Goal: Task Accomplishment & Management: Manage account settings

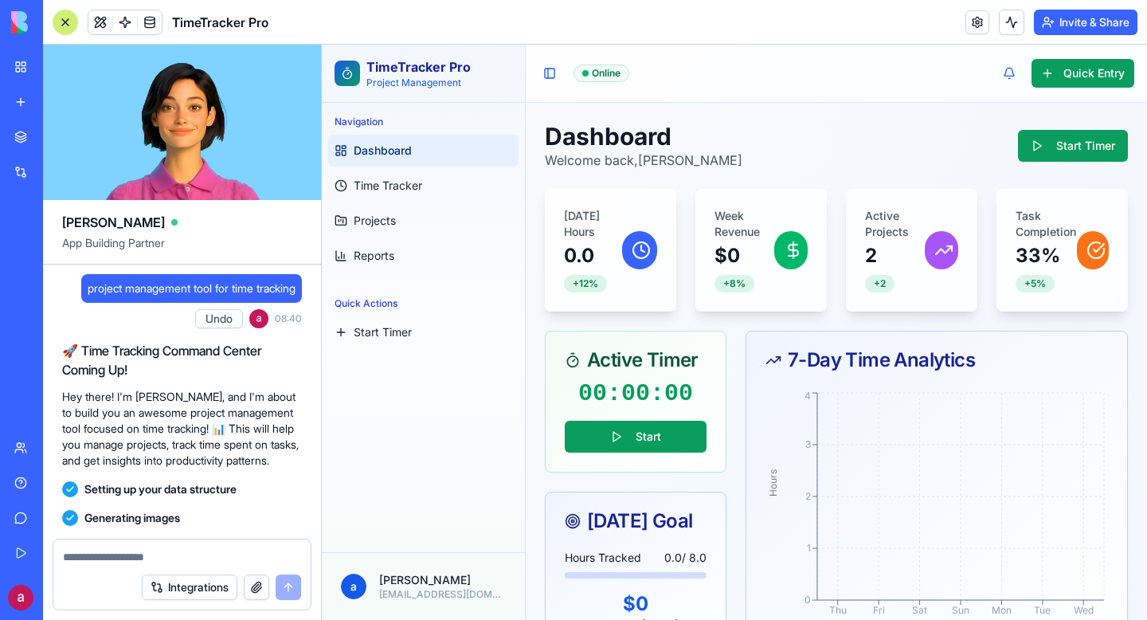
scroll to position [496, 0]
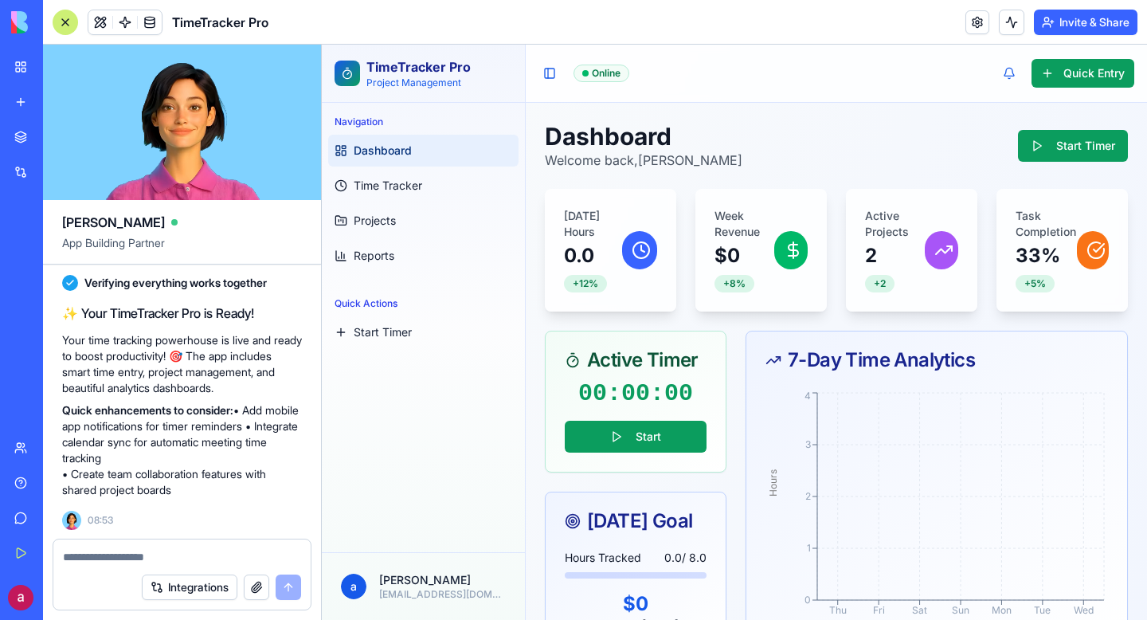
click at [1078, 14] on button "Invite & Share" at bounding box center [1086, 22] width 104 height 25
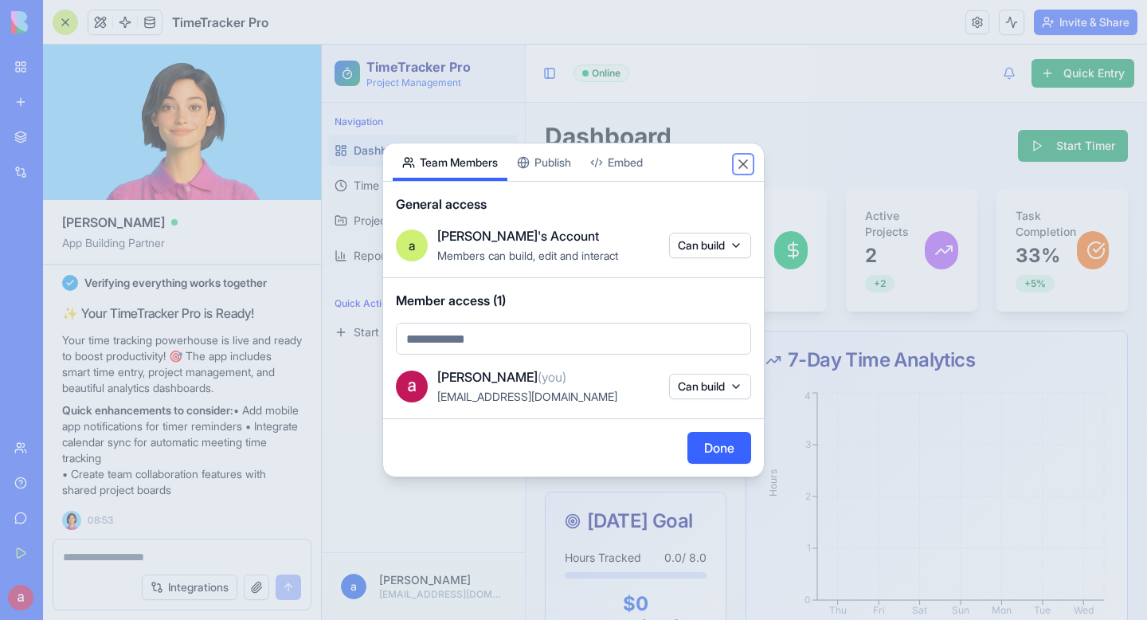
click at [748, 164] on button "Close" at bounding box center [743, 164] width 16 height 16
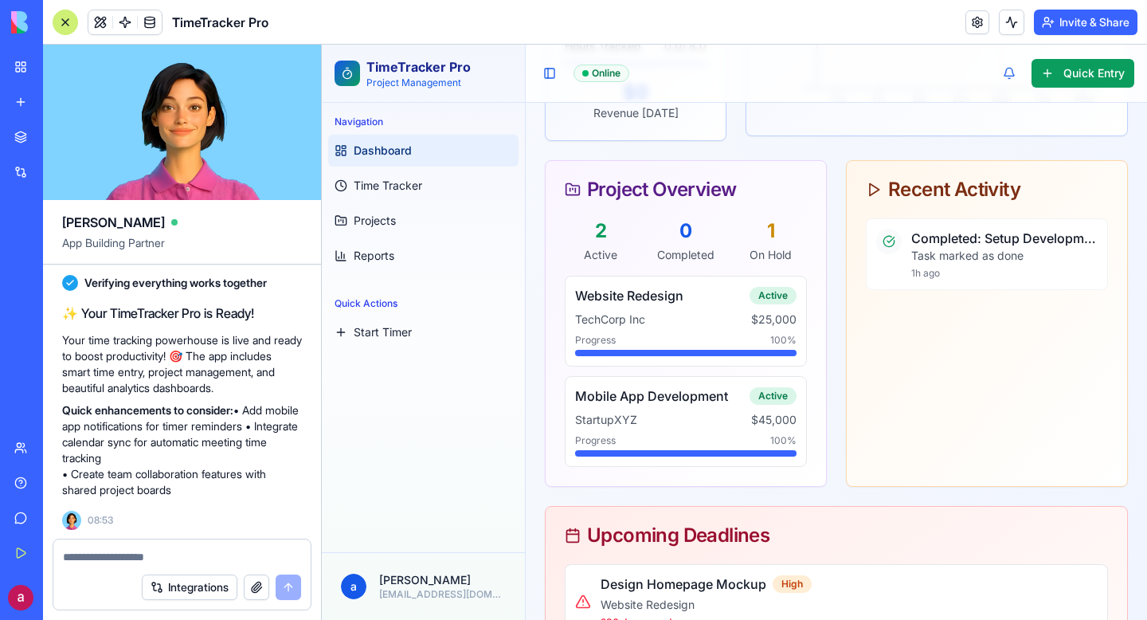
scroll to position [614, 0]
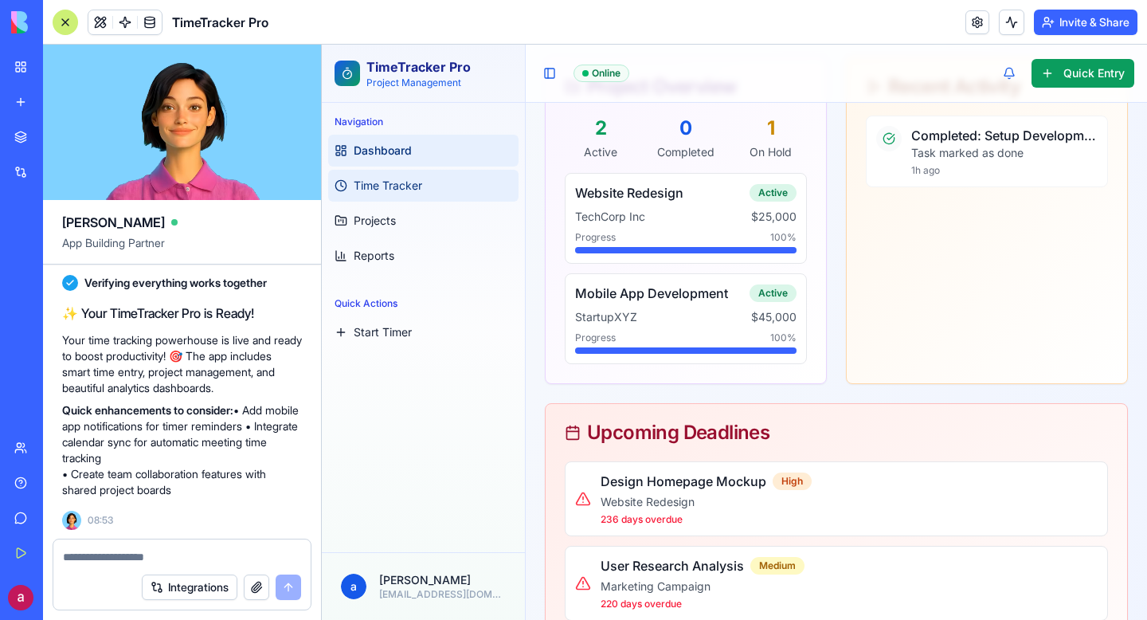
click at [363, 186] on span "Time Tracker" at bounding box center [388, 186] width 68 height 16
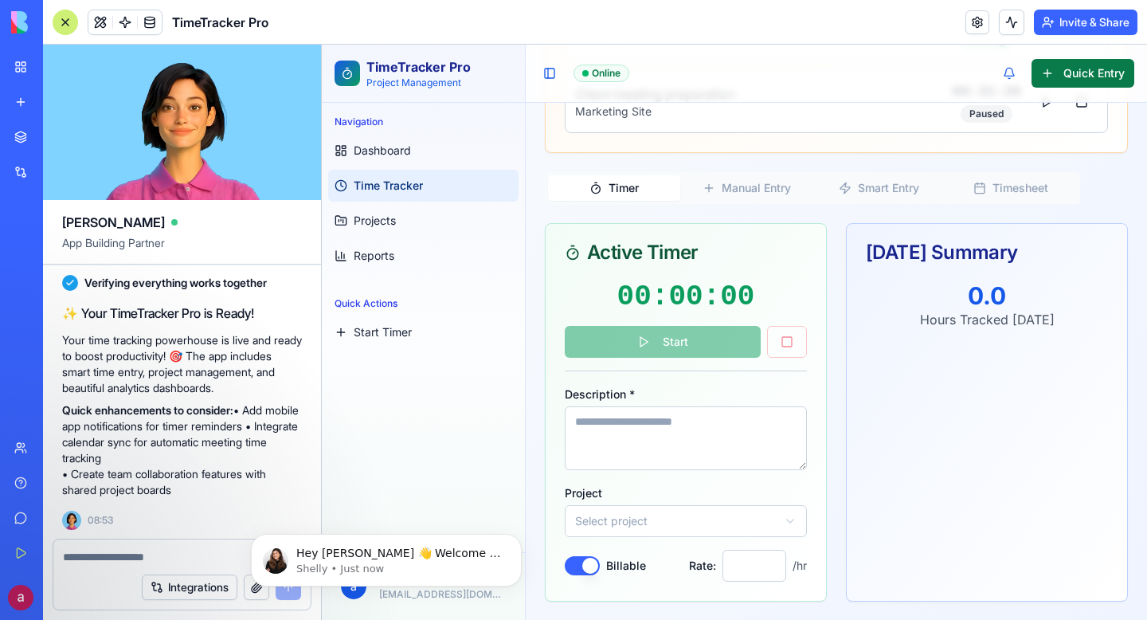
click at [1076, 70] on button "Quick Entry" at bounding box center [1082, 73] width 103 height 29
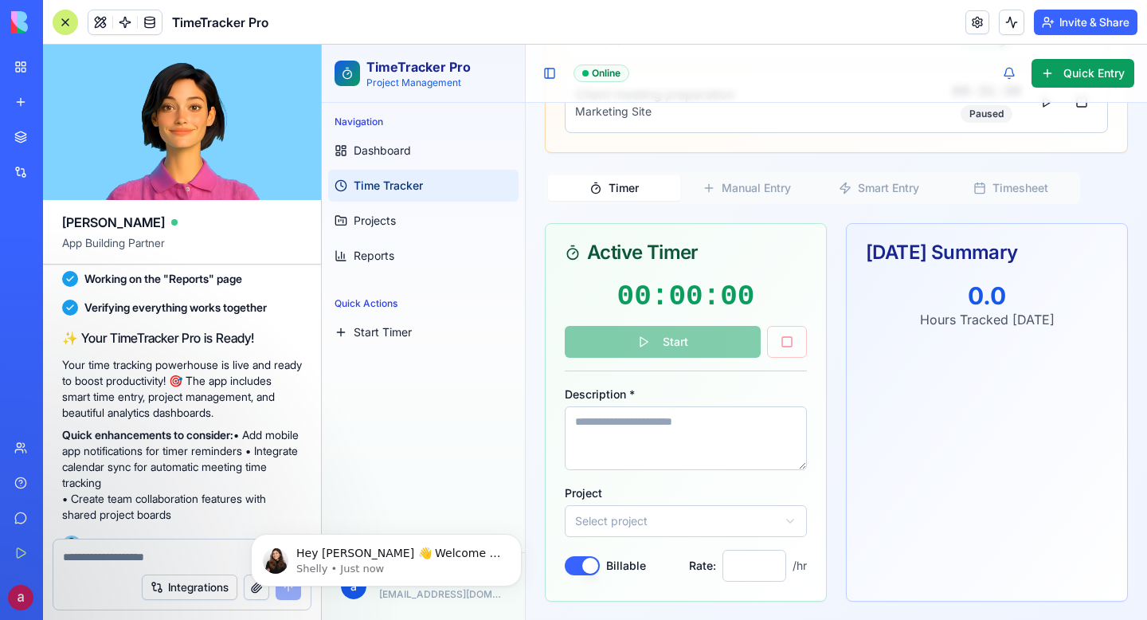
scroll to position [438, 0]
click at [93, 27] on span at bounding box center [100, 22] width 45 height 45
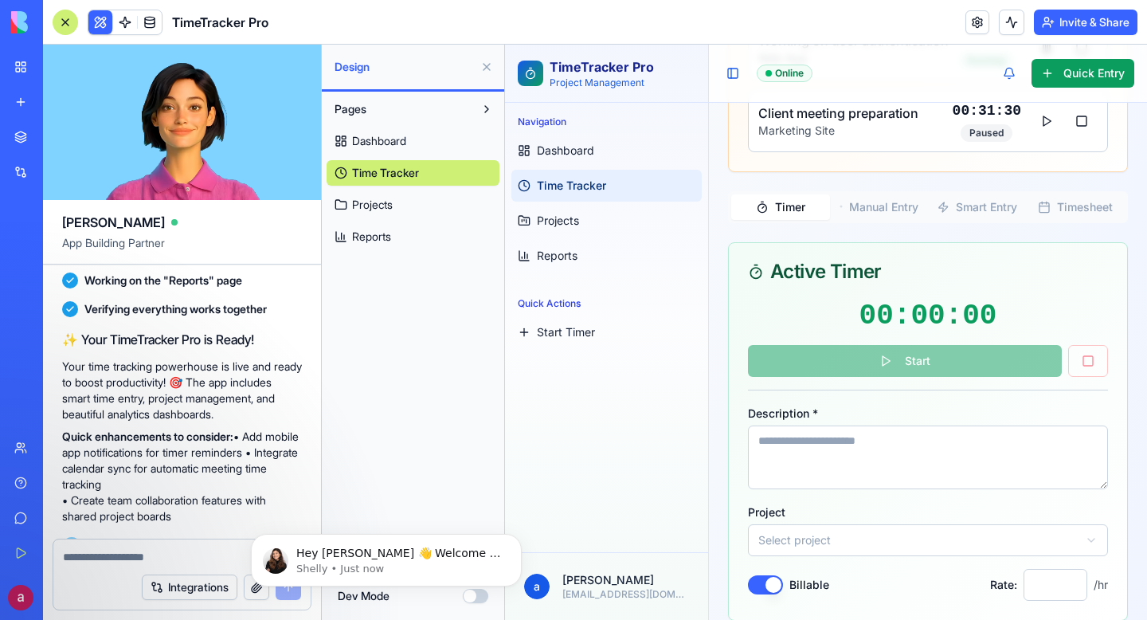
click at [93, 27] on button at bounding box center [100, 22] width 24 height 24
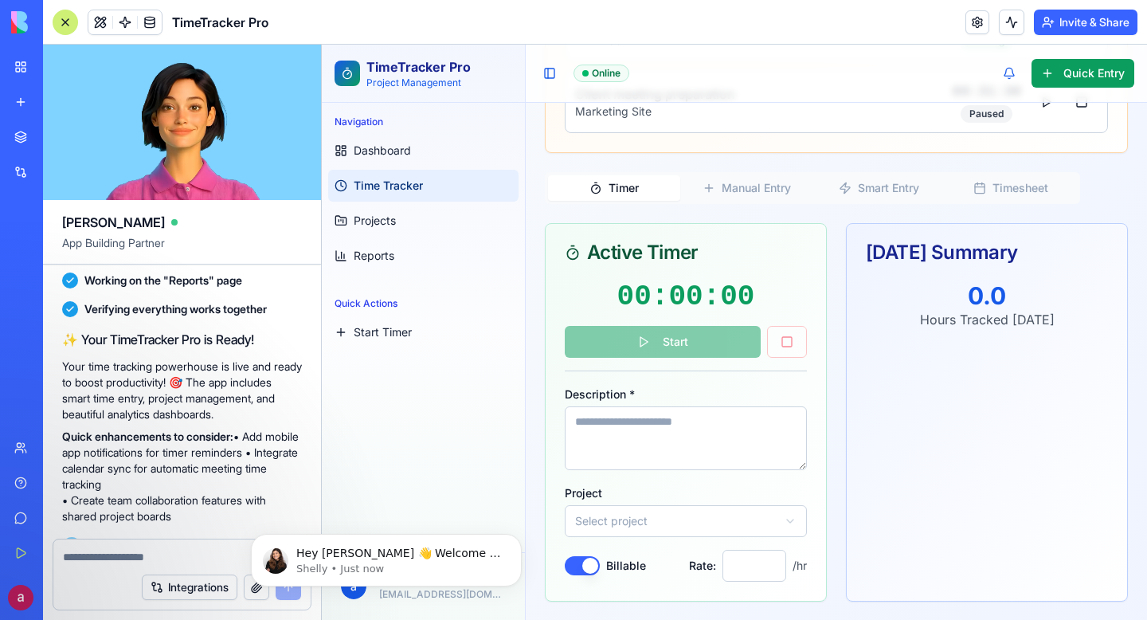
click at [93, 27] on button at bounding box center [100, 22] width 24 height 24
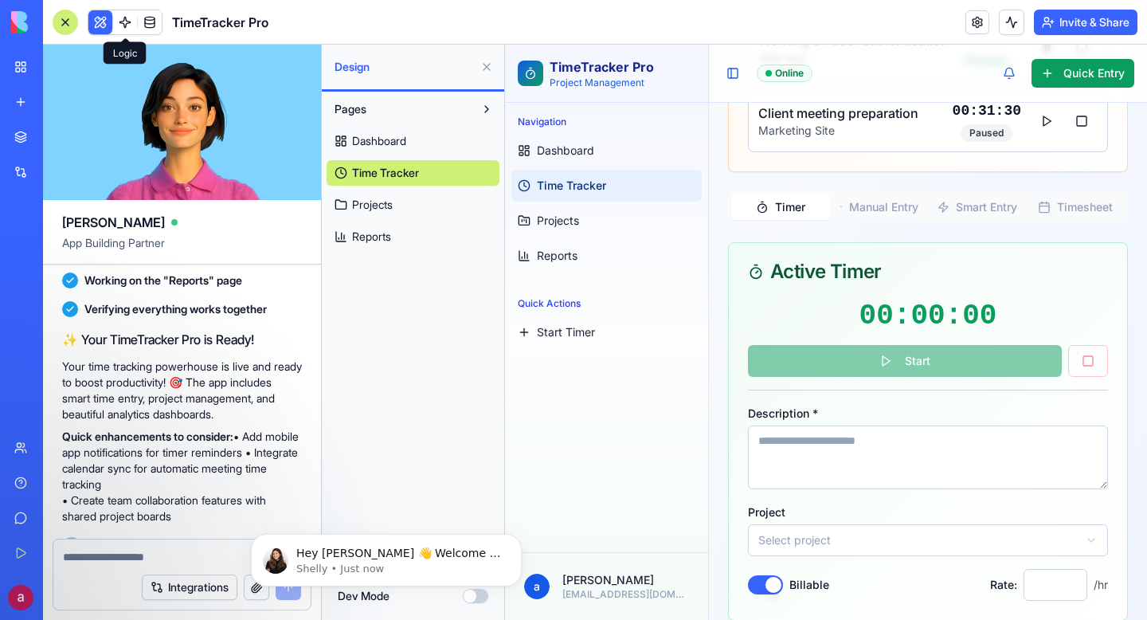
click at [123, 24] on span at bounding box center [125, 22] width 45 height 45
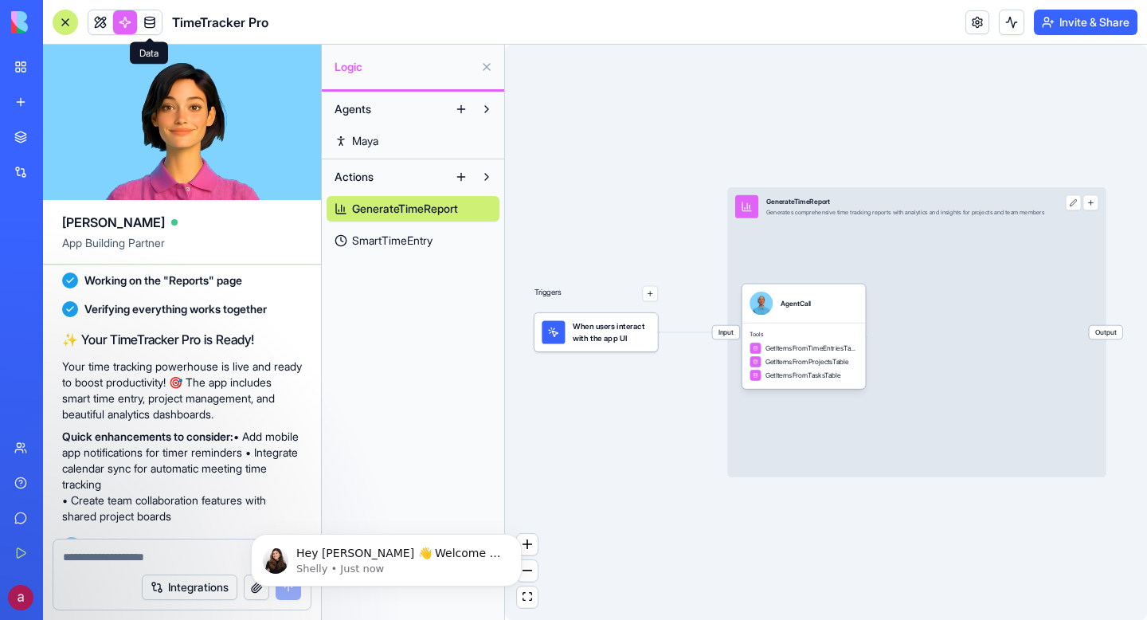
click at [151, 18] on span at bounding box center [149, 22] width 45 height 45
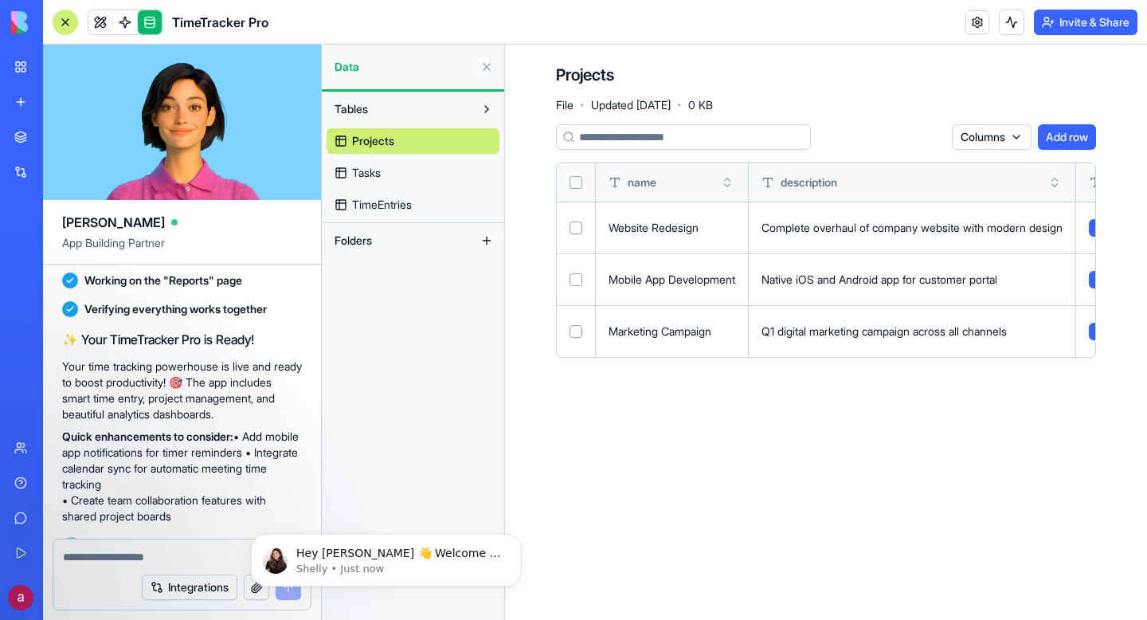
click at [377, 181] on link "Tasks" at bounding box center [413, 172] width 173 height 25
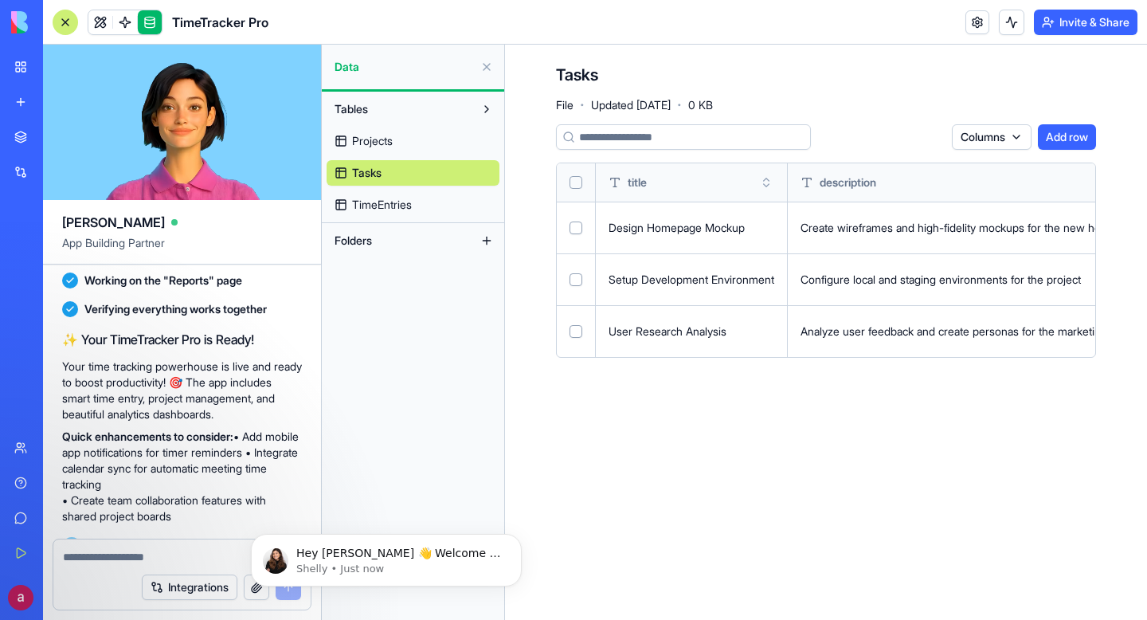
click at [378, 200] on span "TimeEntries" at bounding box center [382, 205] width 60 height 16
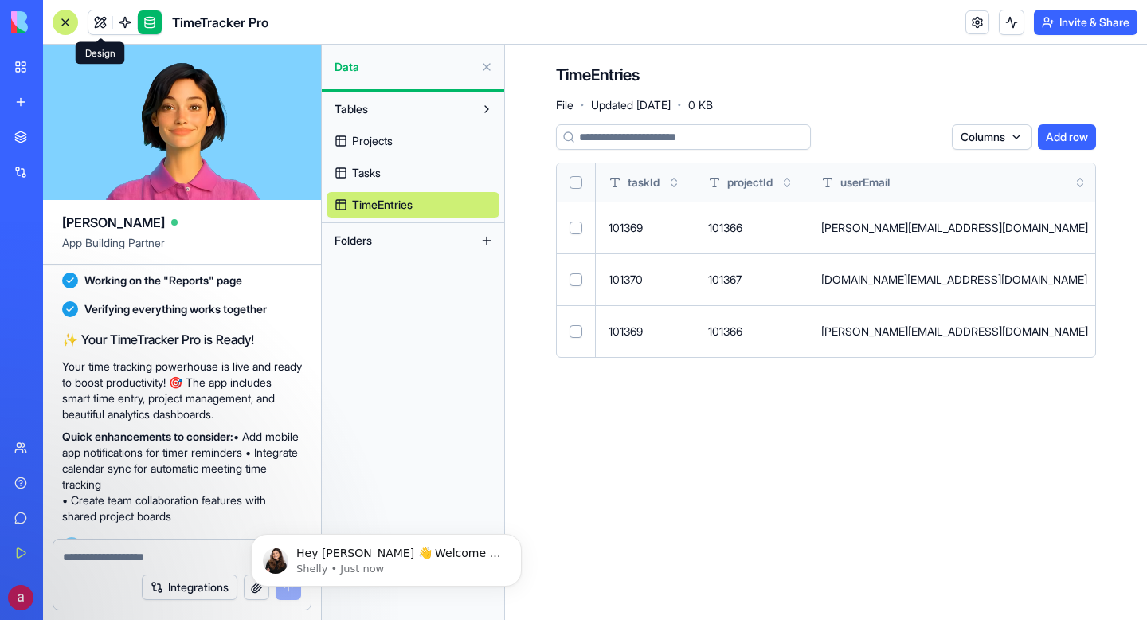
click at [95, 18] on link at bounding box center [100, 22] width 24 height 24
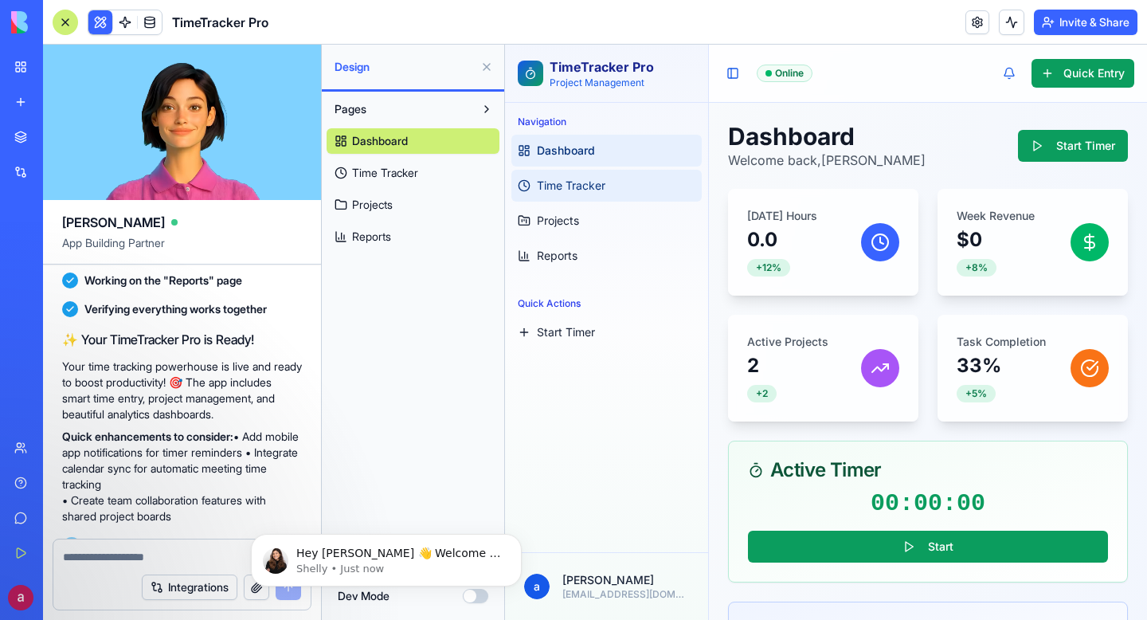
click at [586, 189] on span "Time Tracker" at bounding box center [571, 186] width 68 height 16
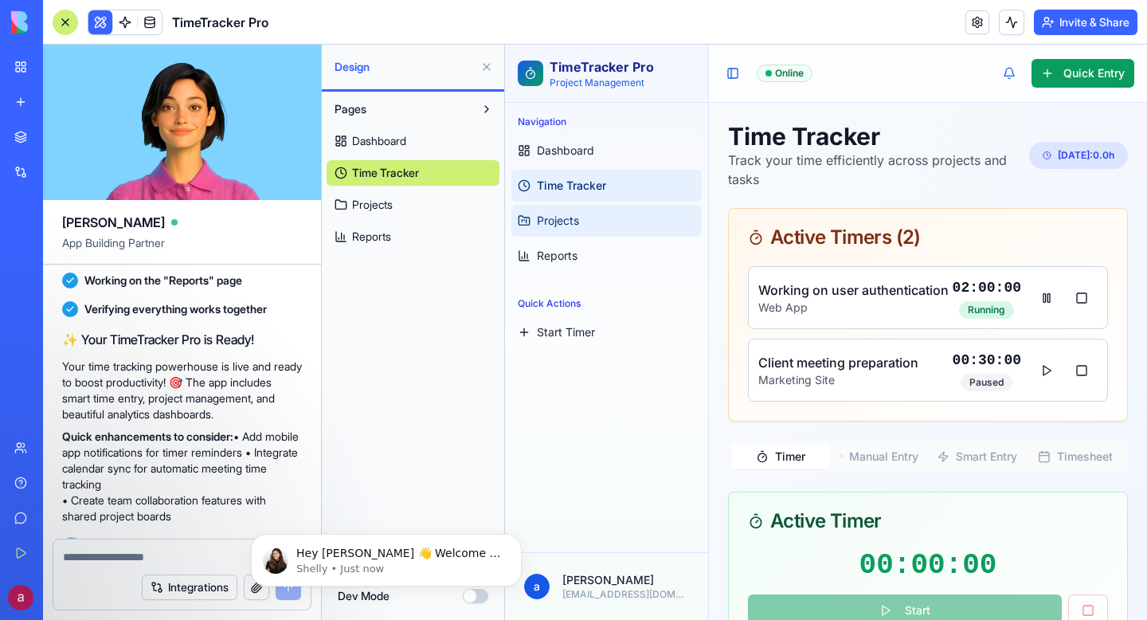
click at [570, 214] on span "Projects" at bounding box center [558, 221] width 42 height 16
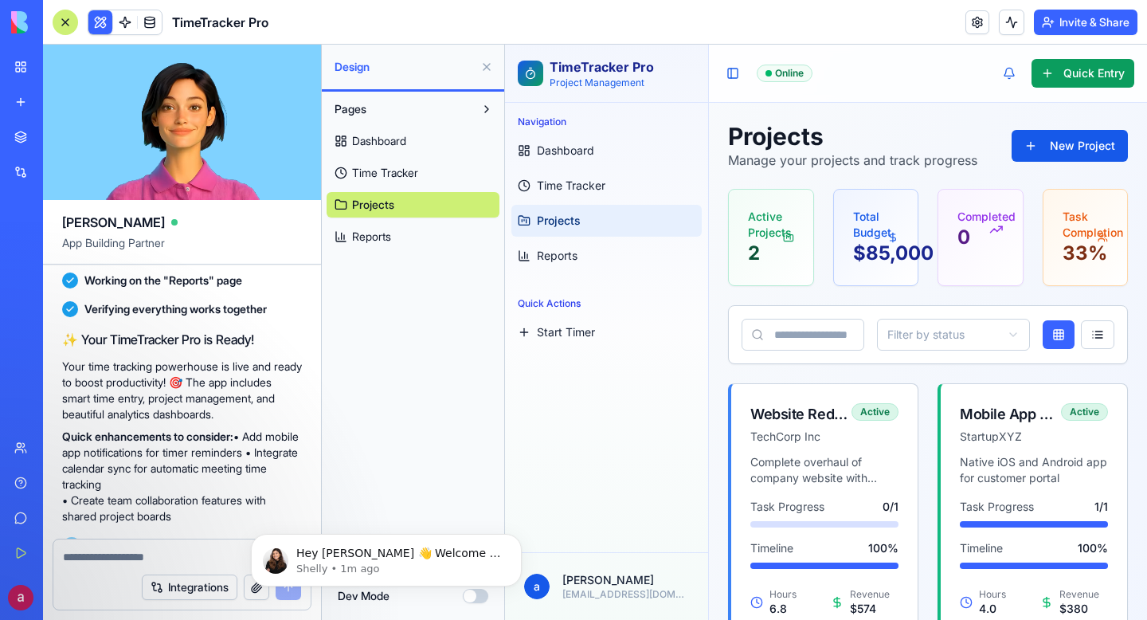
click at [194, 595] on button "Integrations" at bounding box center [190, 586] width 96 height 25
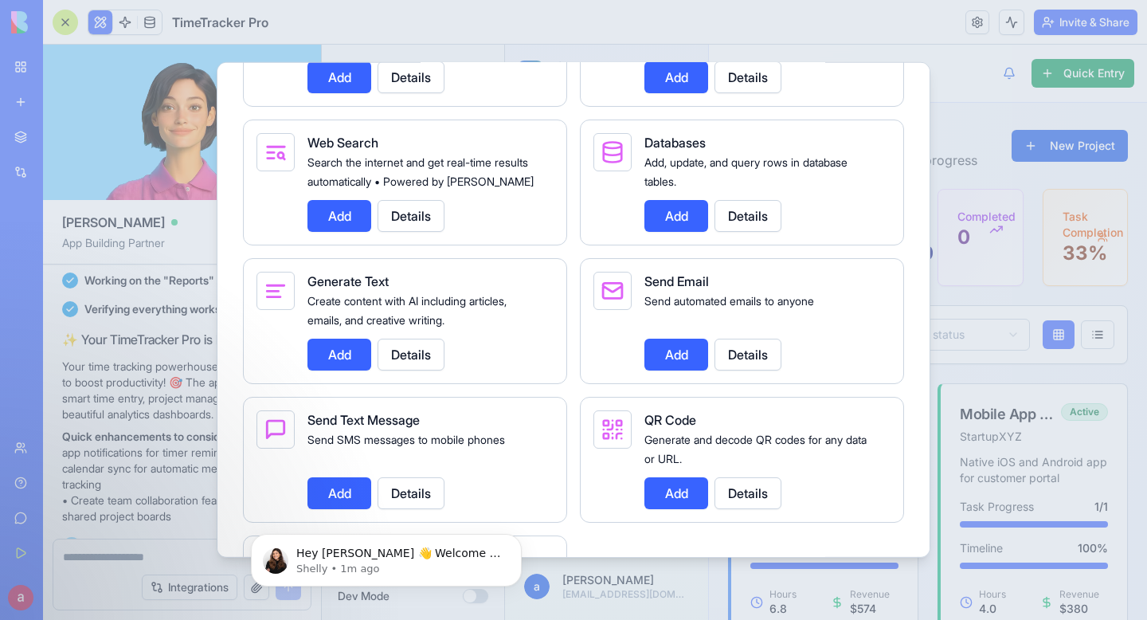
scroll to position [2333, 0]
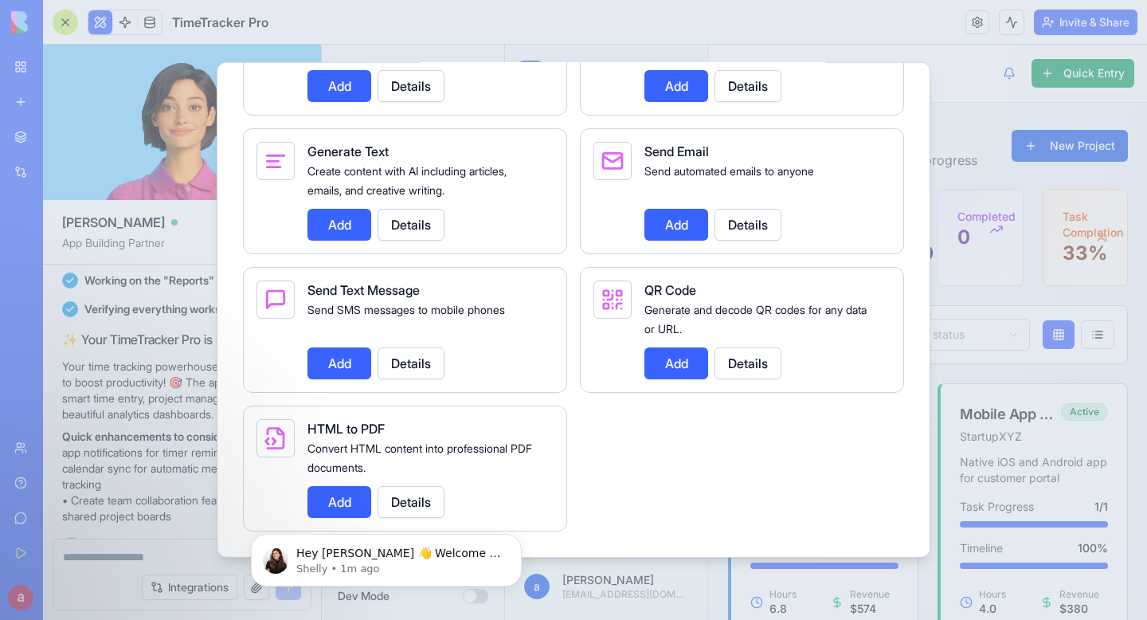
click at [204, 553] on div at bounding box center [573, 310] width 1147 height 620
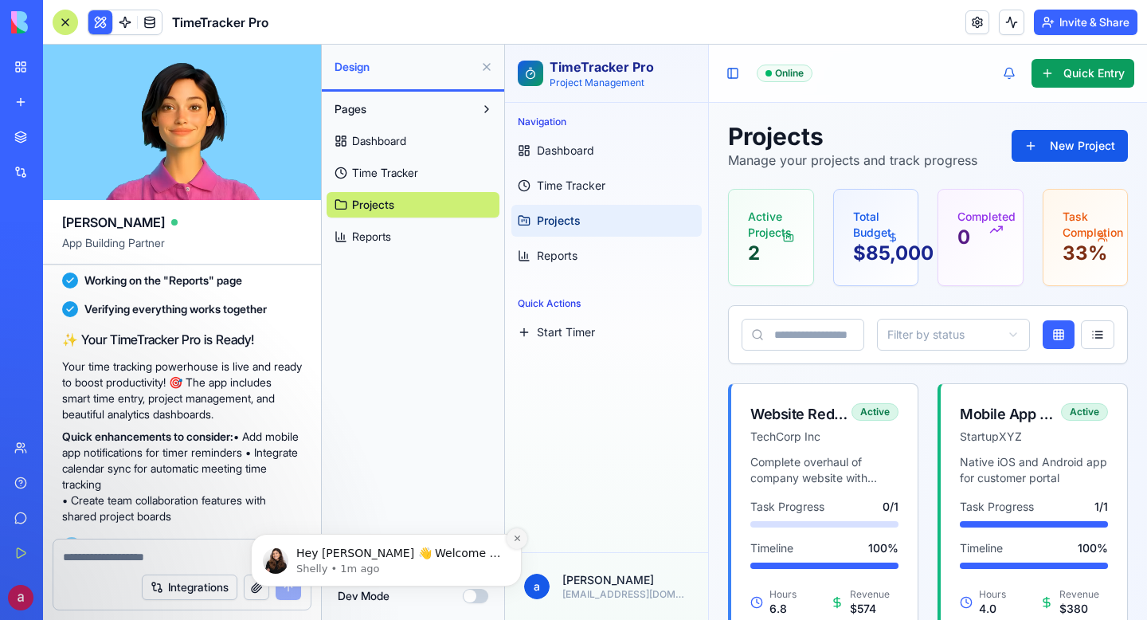
click at [518, 542] on icon "Dismiss notification" at bounding box center [517, 538] width 9 height 9
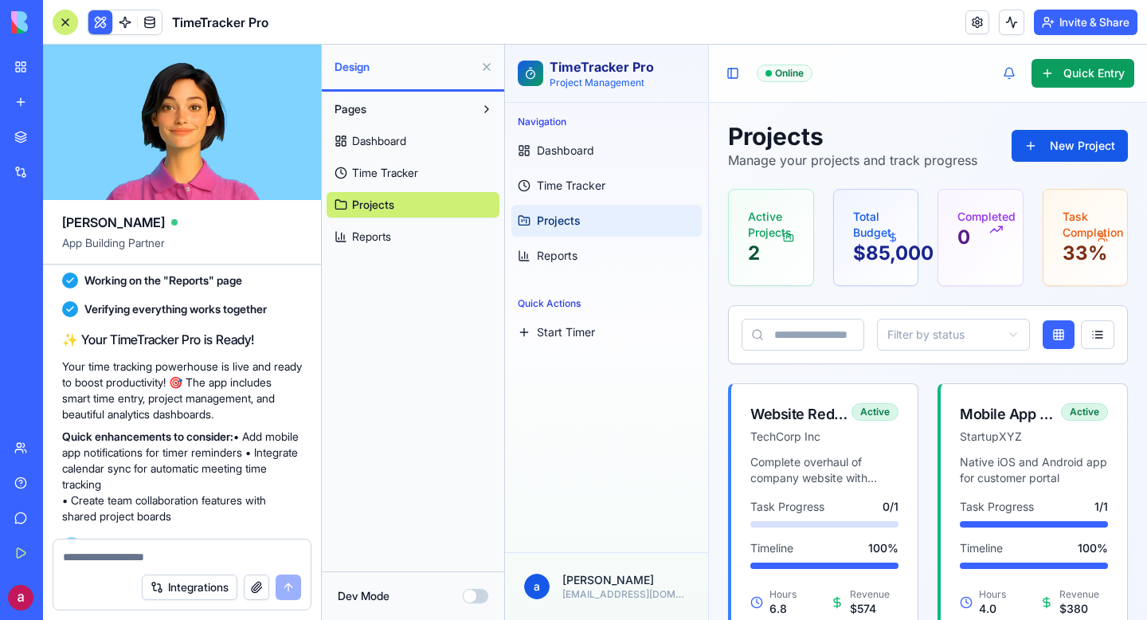
click at [251, 594] on button "button" at bounding box center [256, 586] width 25 height 25
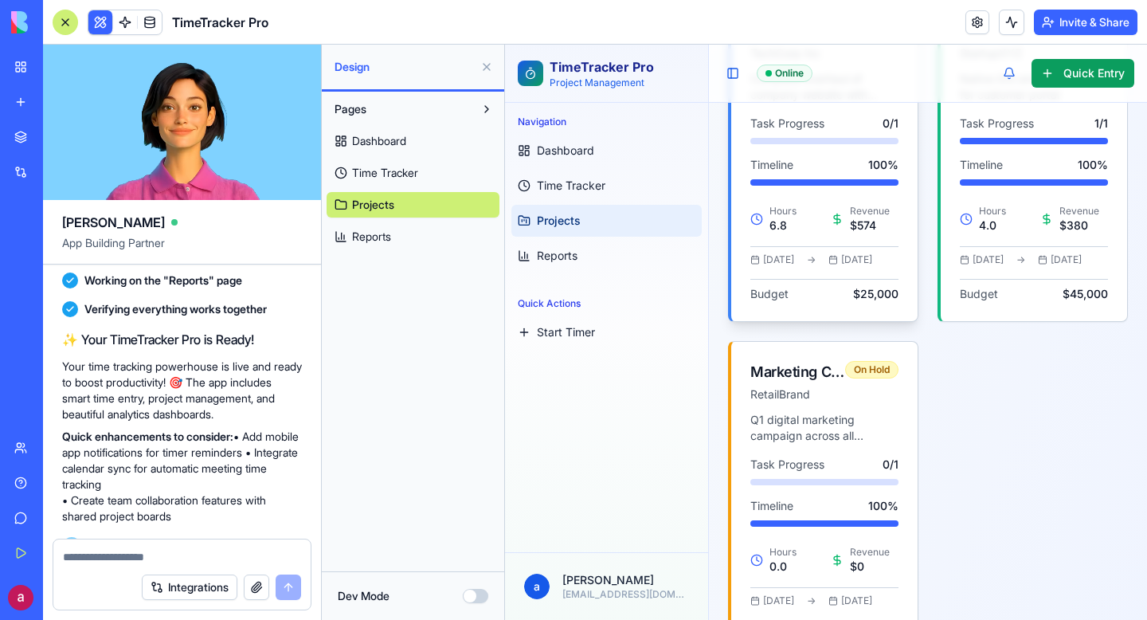
scroll to position [445, 0]
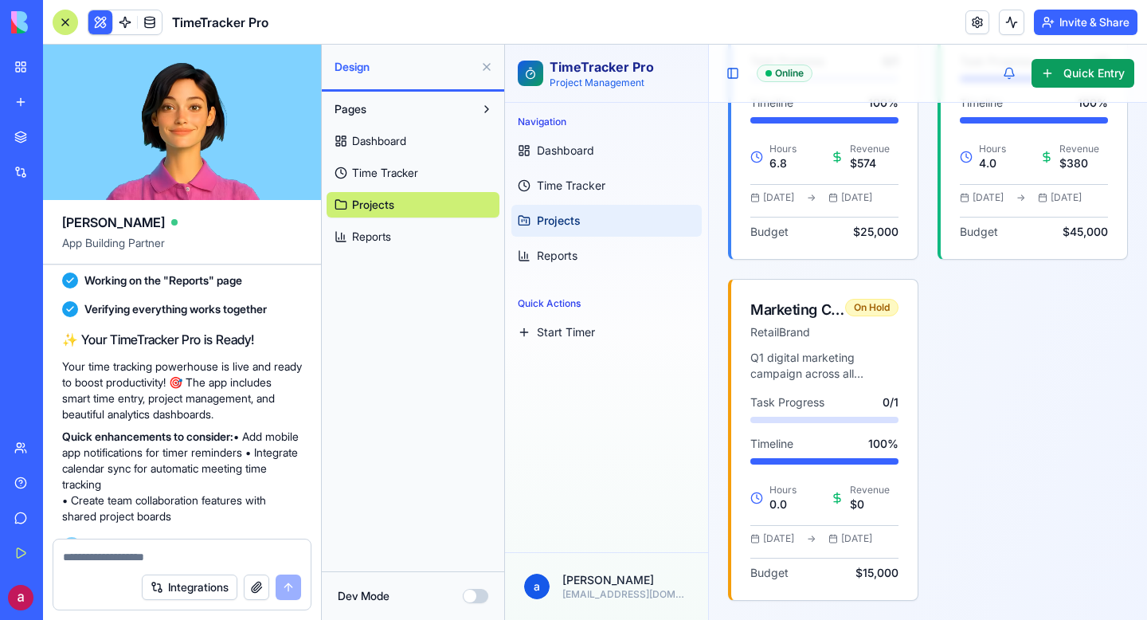
click at [59, 62] on div "My Workspace" at bounding box center [48, 67] width 21 height 16
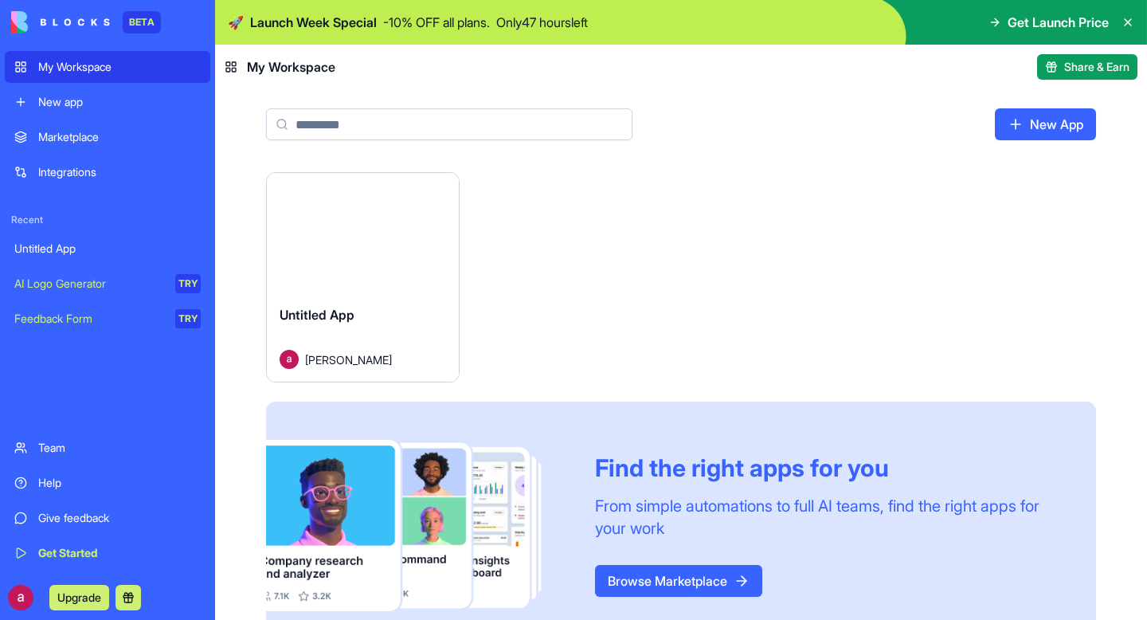
scroll to position [44, 0]
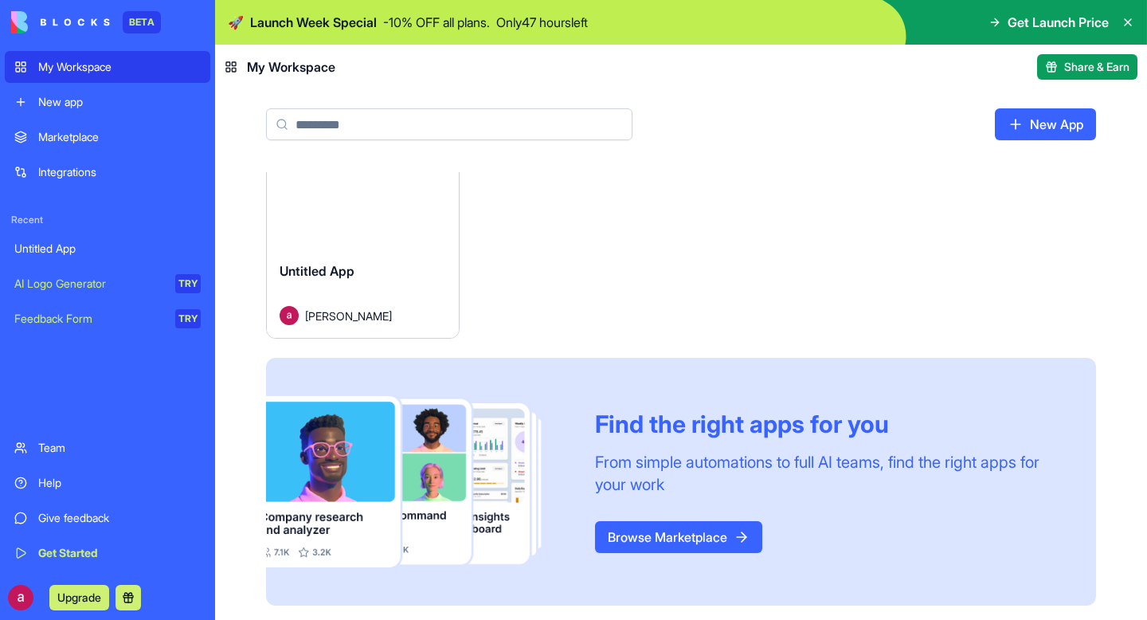
click at [115, 143] on div "Marketplace" at bounding box center [119, 137] width 162 height 16
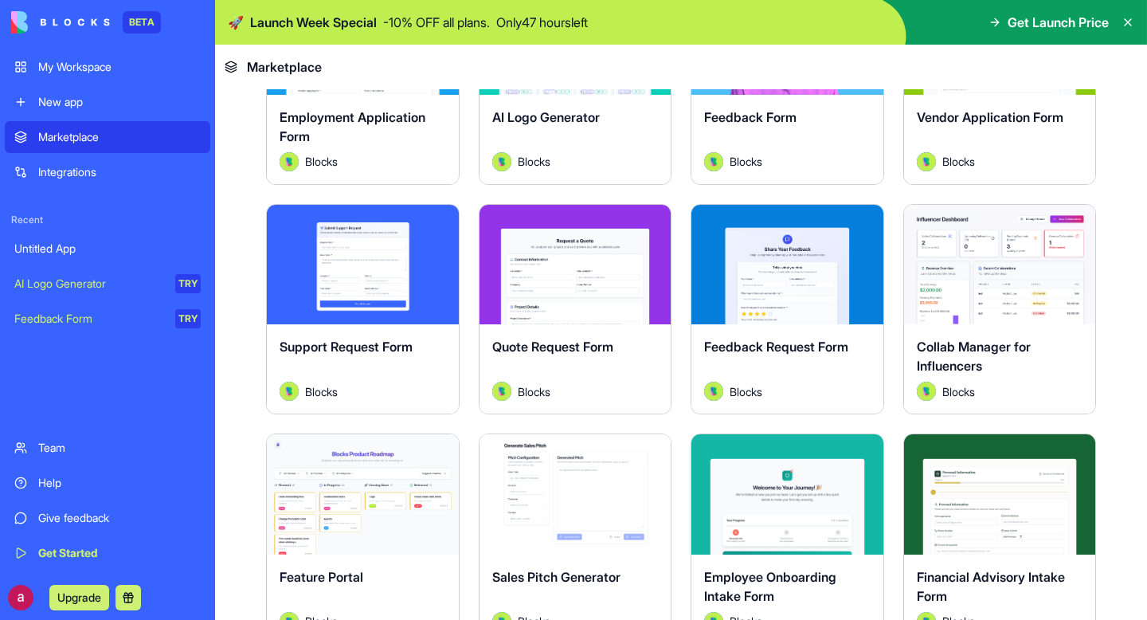
scroll to position [921, 0]
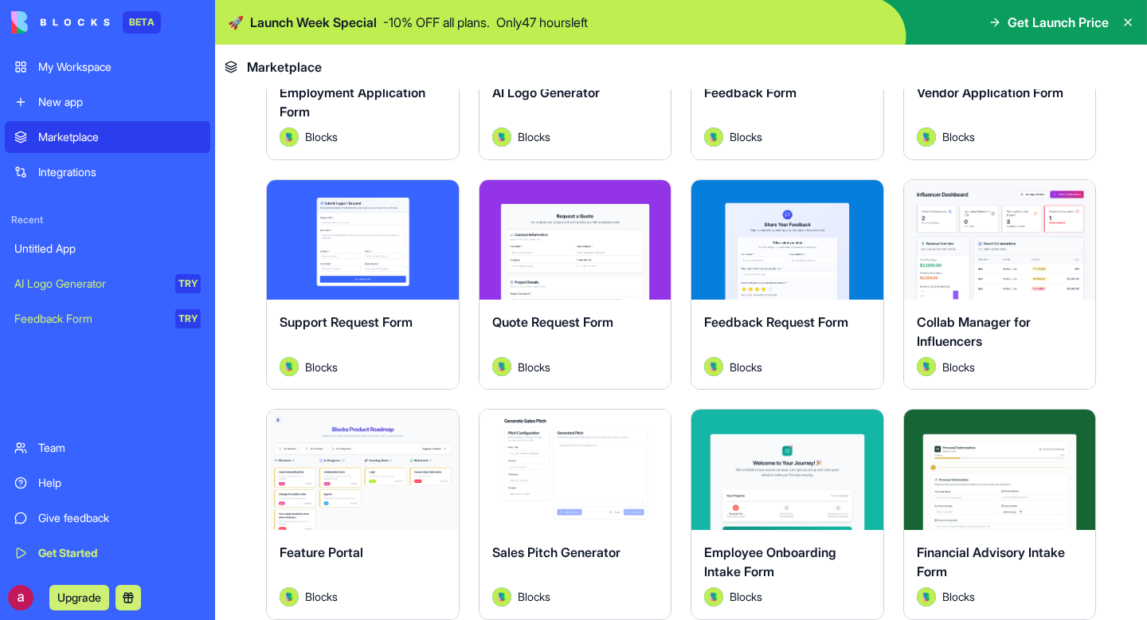
click at [61, 449] on div "Team" at bounding box center [119, 448] width 162 height 16
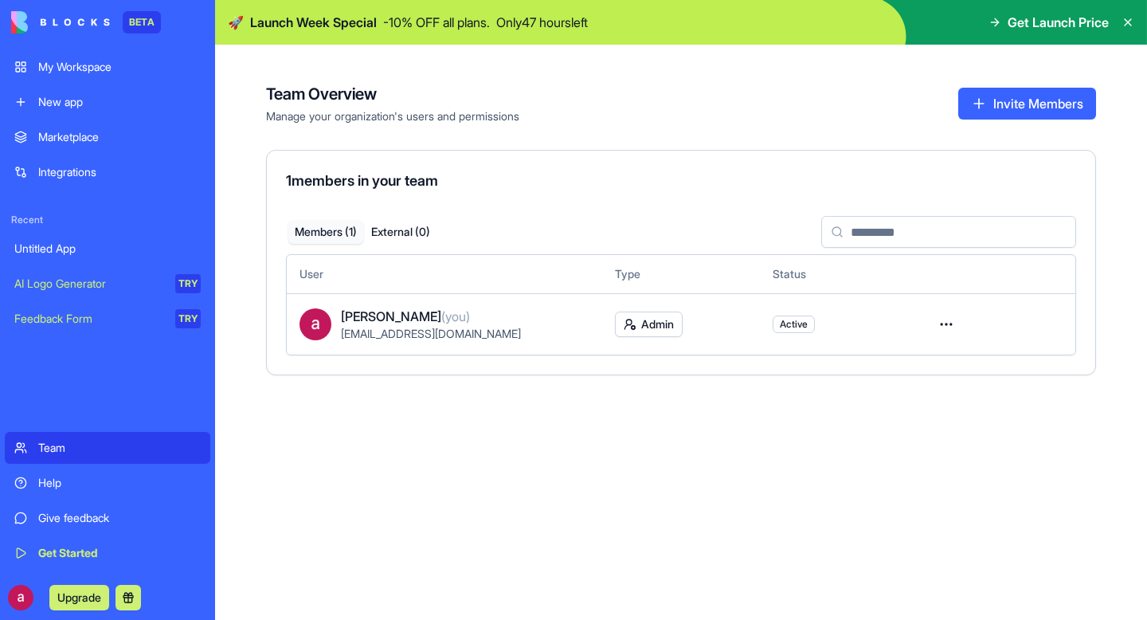
click at [113, 80] on link "My Workspace" at bounding box center [107, 67] width 205 height 32
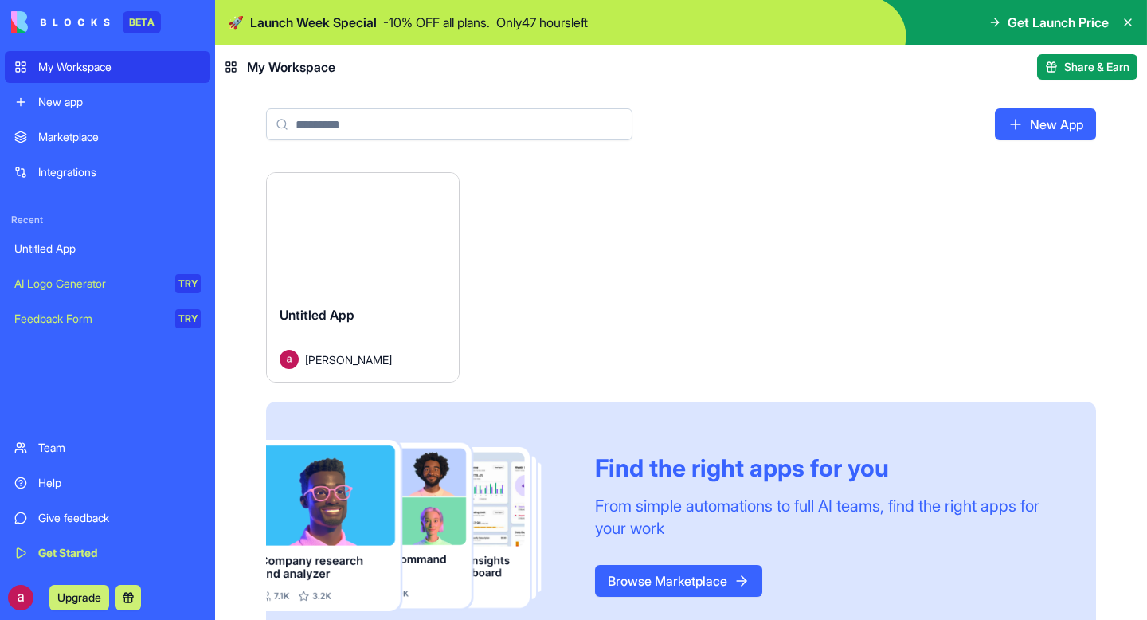
scroll to position [44, 0]
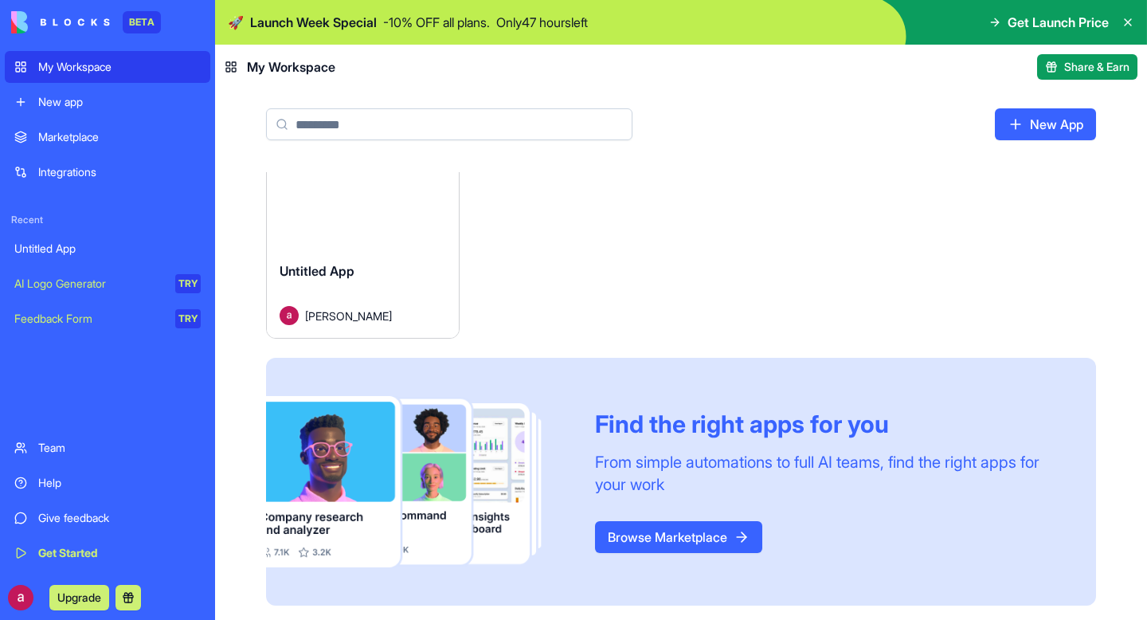
click at [436, 229] on div "Launch" at bounding box center [363, 188] width 192 height 119
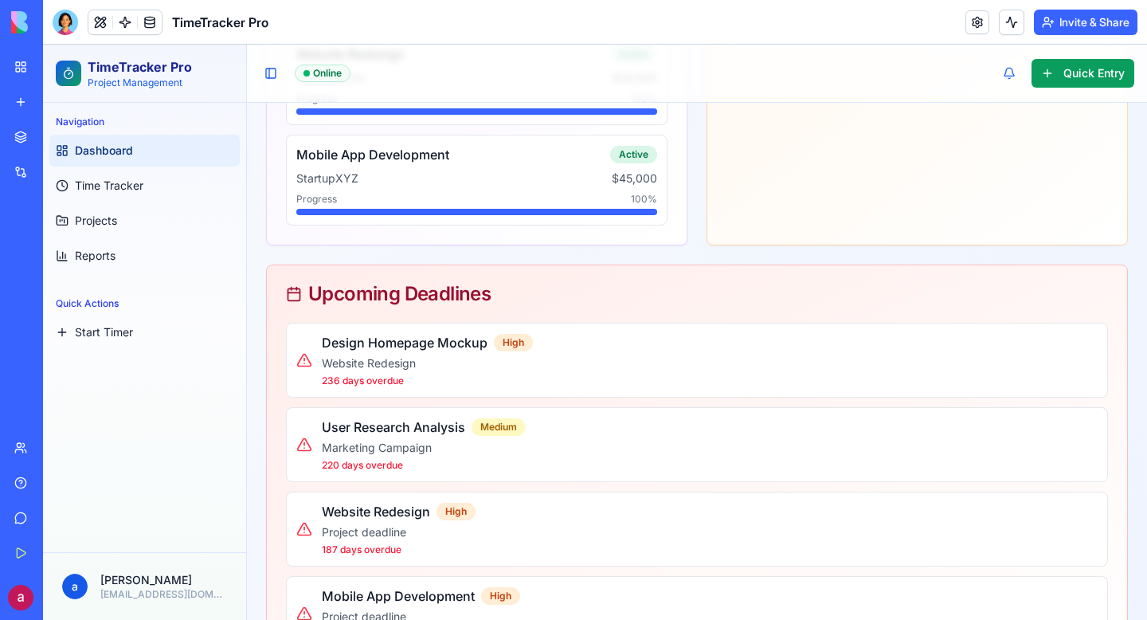
scroll to position [807, 0]
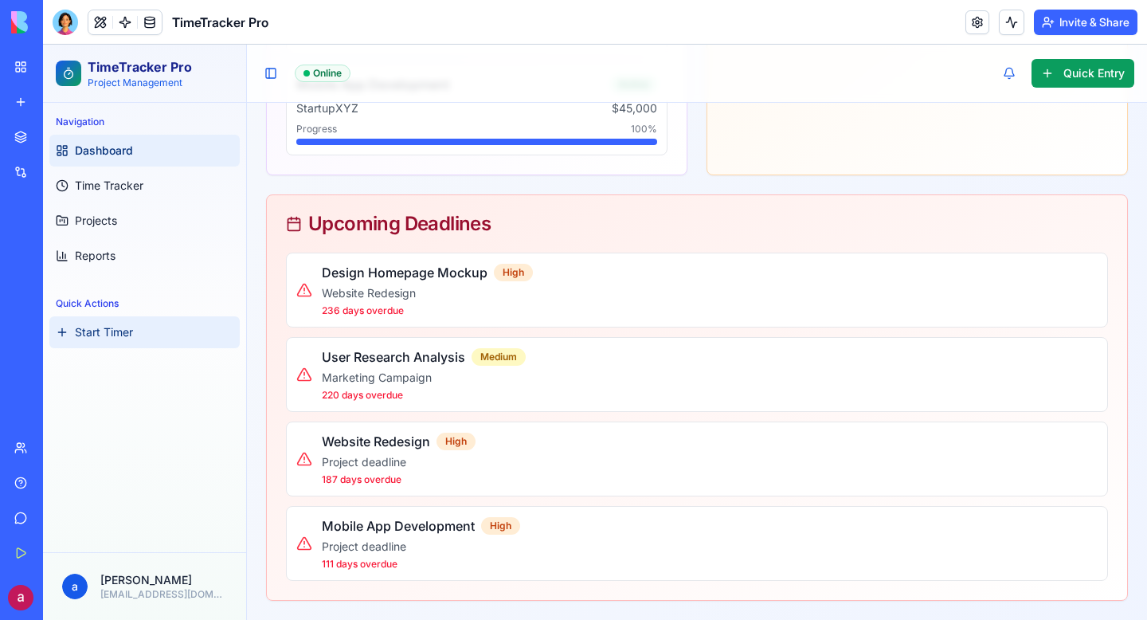
click at [103, 323] on link "Start Timer" at bounding box center [144, 332] width 190 height 32
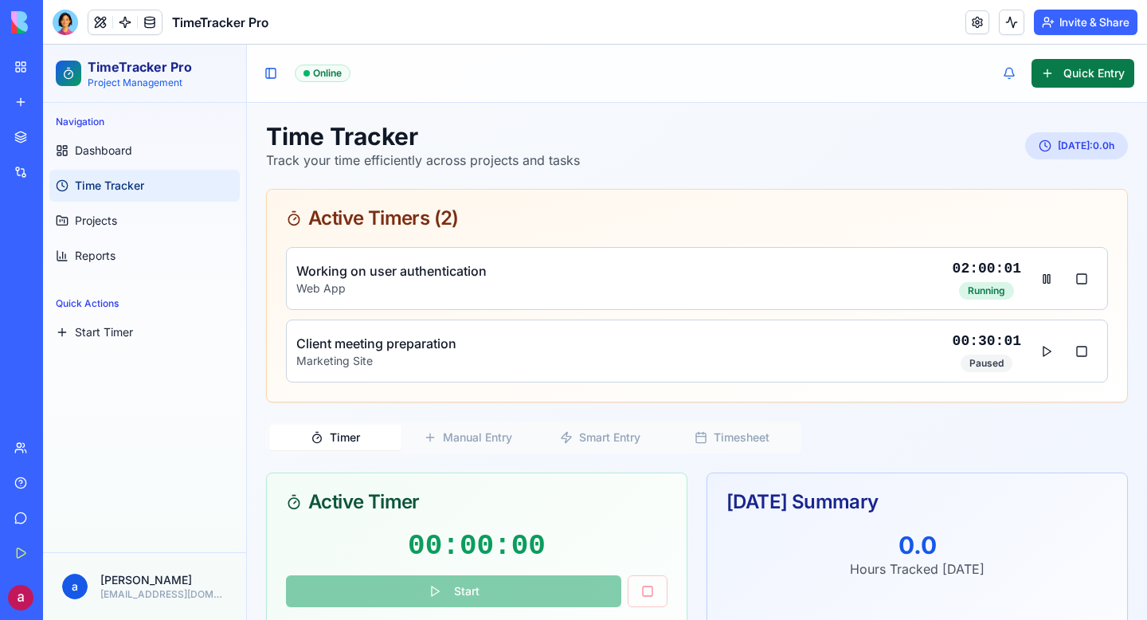
click at [1089, 65] on button "Quick Entry" at bounding box center [1082, 73] width 103 height 29
click at [1003, 63] on button at bounding box center [1009, 73] width 32 height 32
click at [987, 275] on p "02:00:03" at bounding box center [987, 268] width 68 height 22
click at [1089, 277] on button at bounding box center [1082, 278] width 32 height 29
click at [1074, 290] on button at bounding box center [1082, 278] width 32 height 29
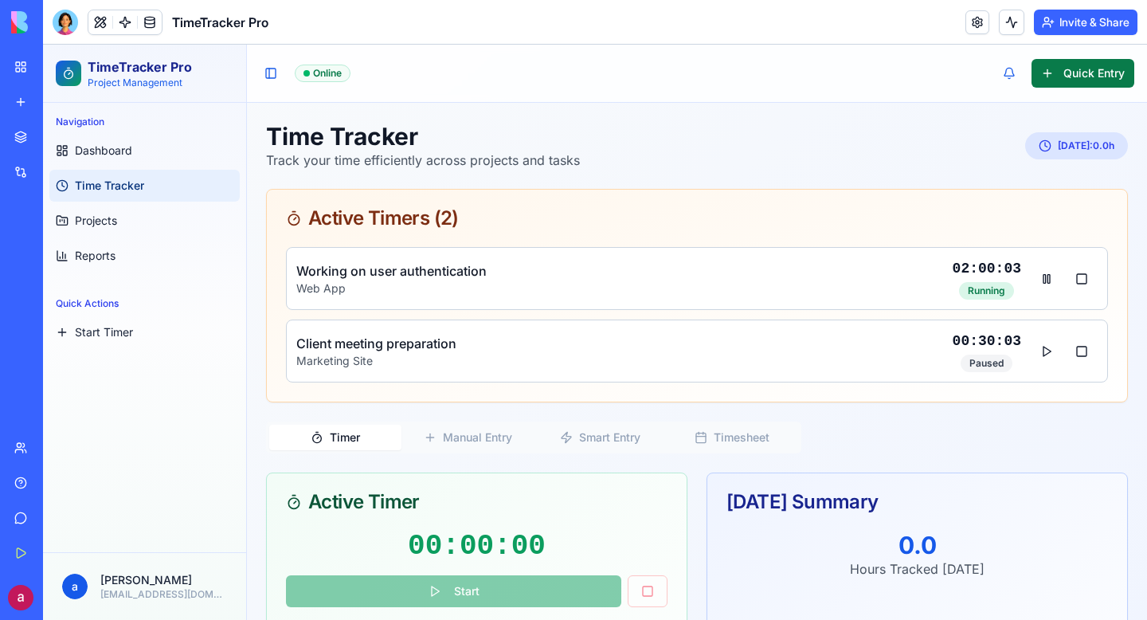
click at [1064, 65] on button "Quick Entry" at bounding box center [1082, 73] width 103 height 29
click at [1055, 40] on header "TimeTracker Pro Invite & Share" at bounding box center [595, 22] width 1104 height 45
click at [1011, 14] on button at bounding box center [1011, 22] width 25 height 25
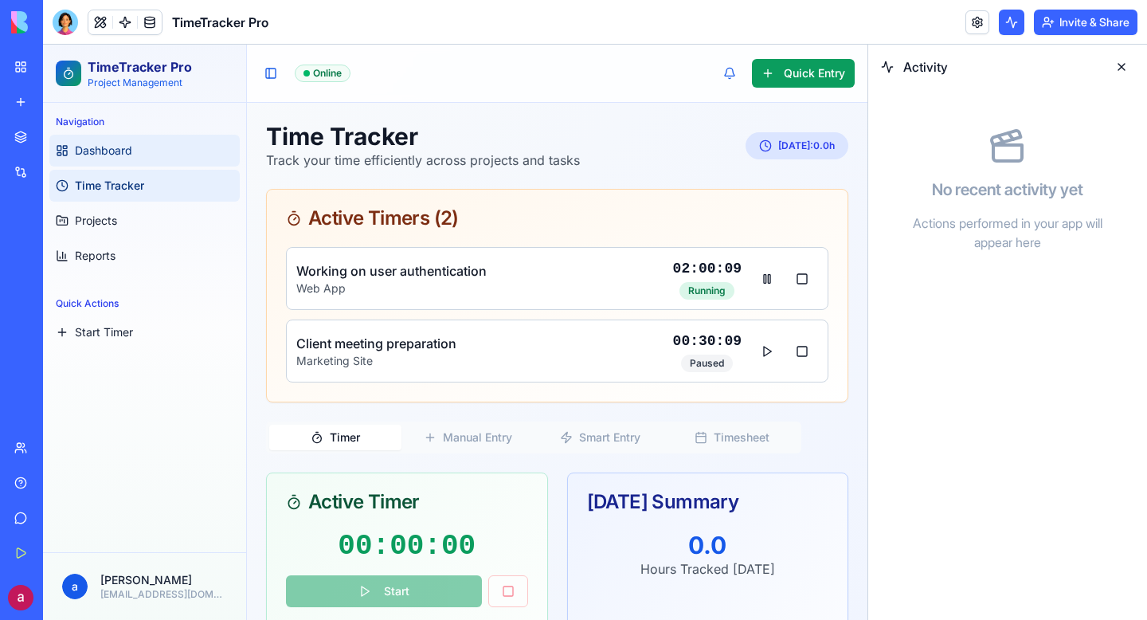
click at [163, 145] on link "Dashboard" at bounding box center [144, 151] width 190 height 32
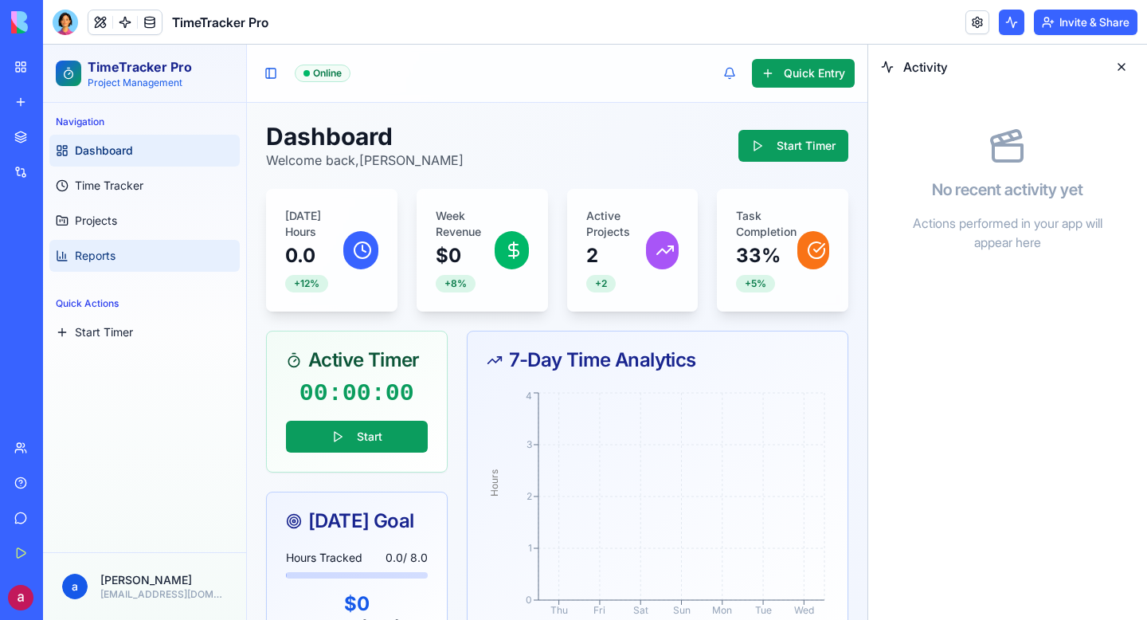
click at [98, 240] on link "Reports" at bounding box center [144, 256] width 190 height 32
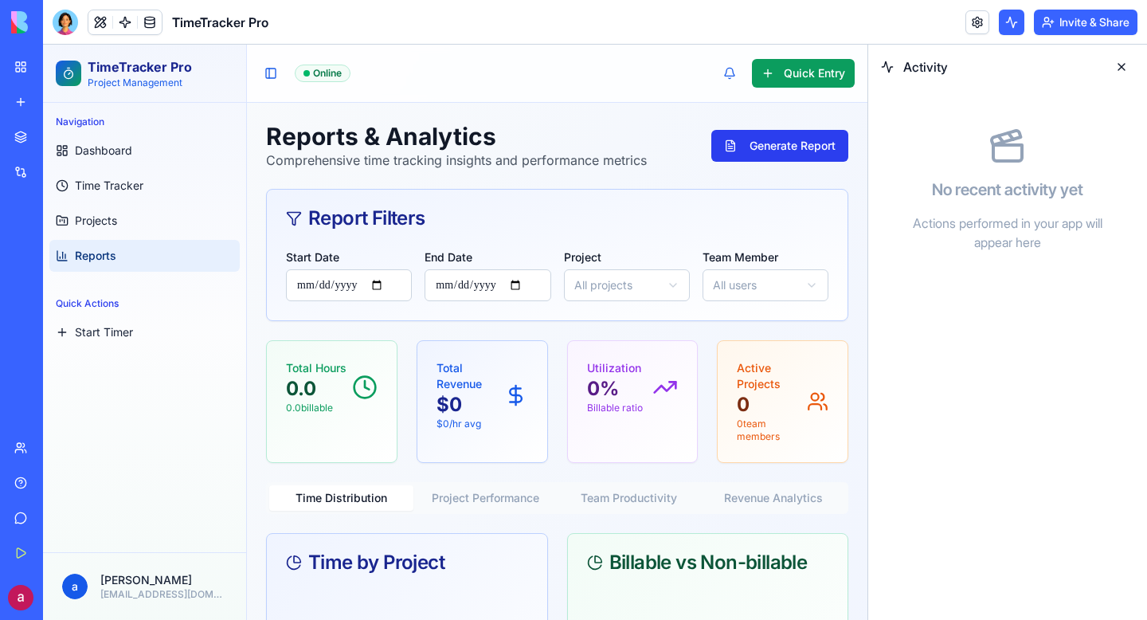
click at [788, 147] on button "Generate Report" at bounding box center [779, 146] width 137 height 32
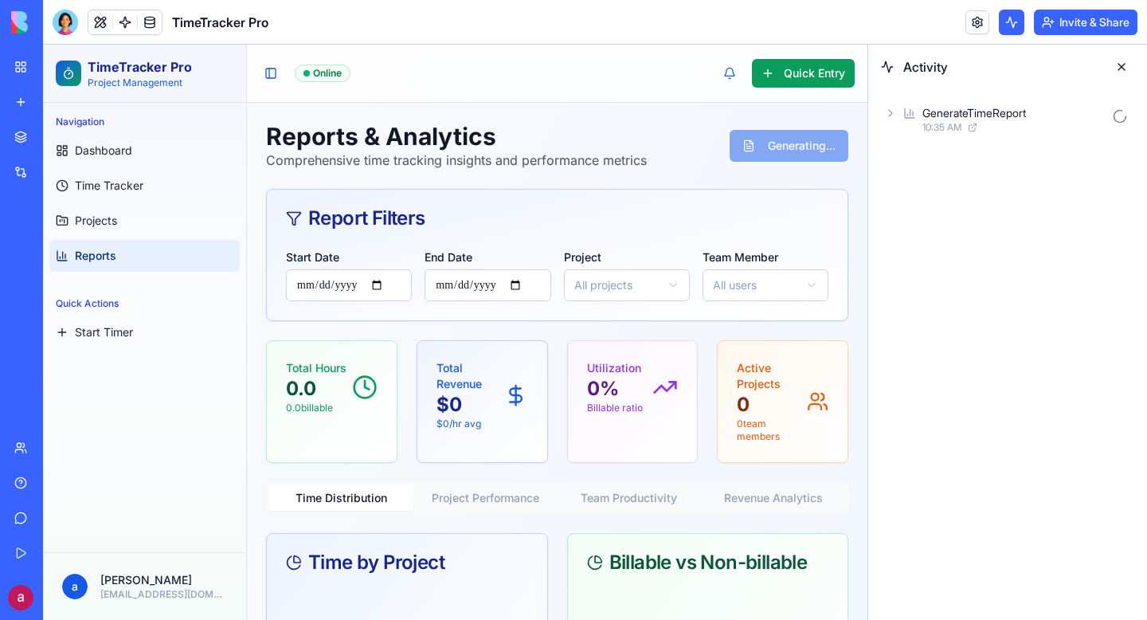
click at [1114, 67] on button at bounding box center [1121, 66] width 25 height 25
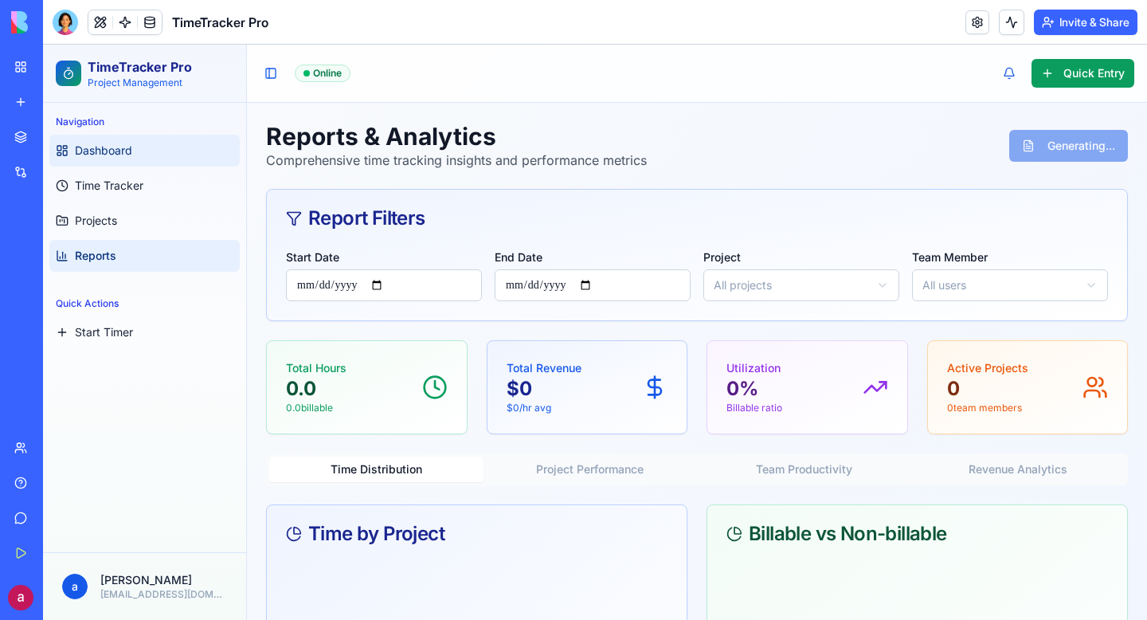
click at [102, 150] on span "Dashboard" at bounding box center [103, 151] width 57 height 16
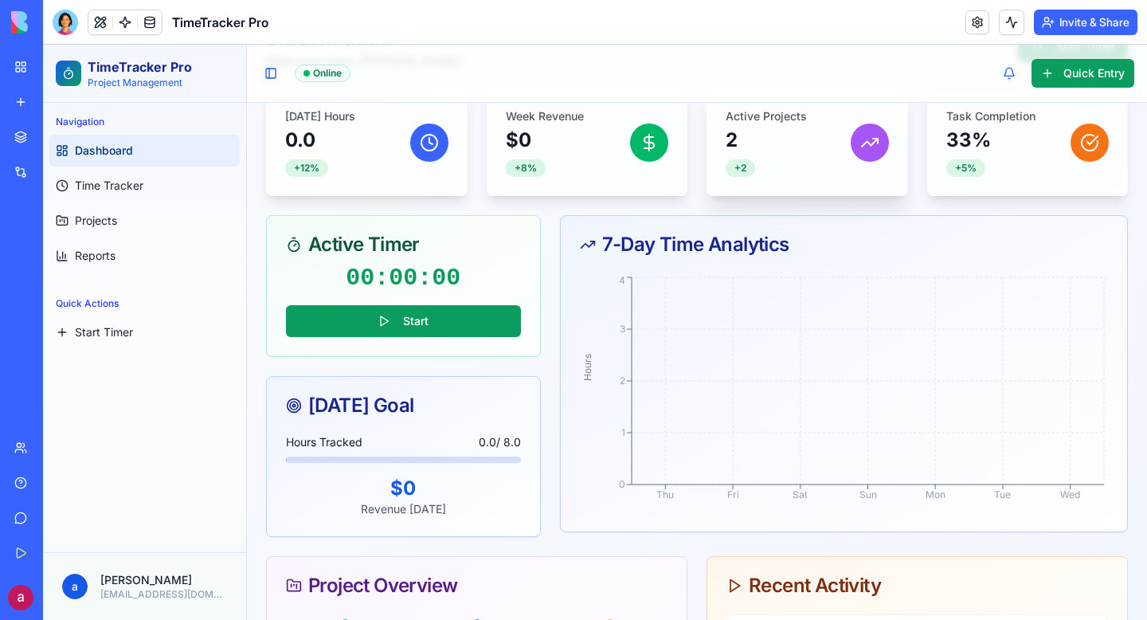
scroll to position [103, 0]
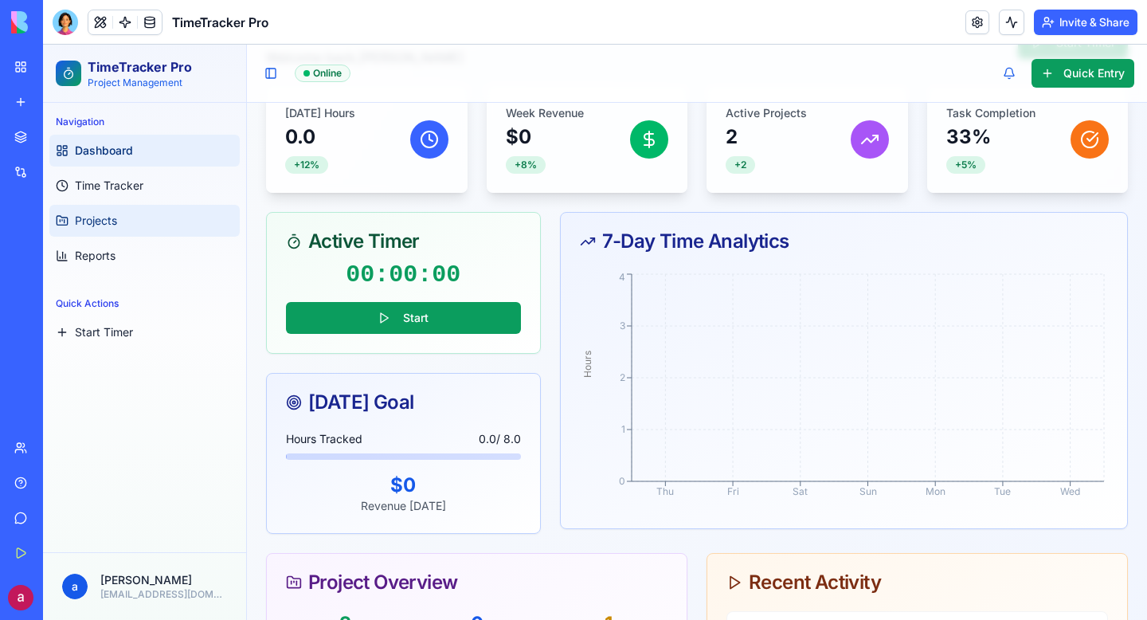
click at [38, 217] on span "Recent" at bounding box center [21, 219] width 33 height 13
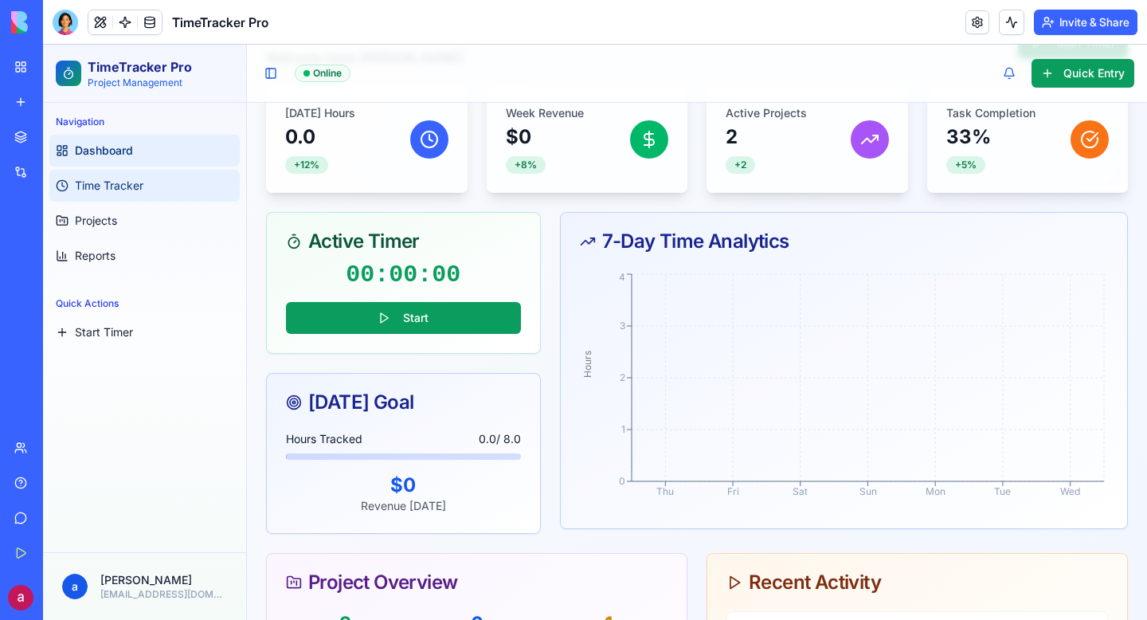
click at [126, 199] on link "Time Tracker" at bounding box center [144, 186] width 190 height 32
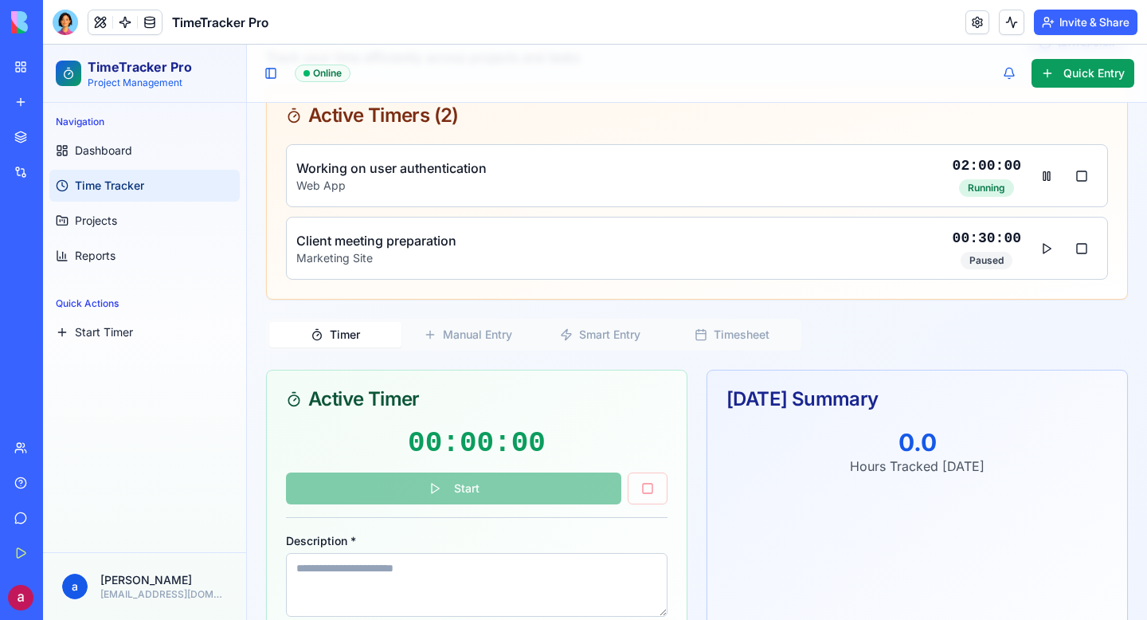
click at [97, 237] on ul "Dashboard Time Tracker Projects Reports" at bounding box center [144, 203] width 190 height 137
click at [132, 221] on link "Projects" at bounding box center [144, 221] width 190 height 32
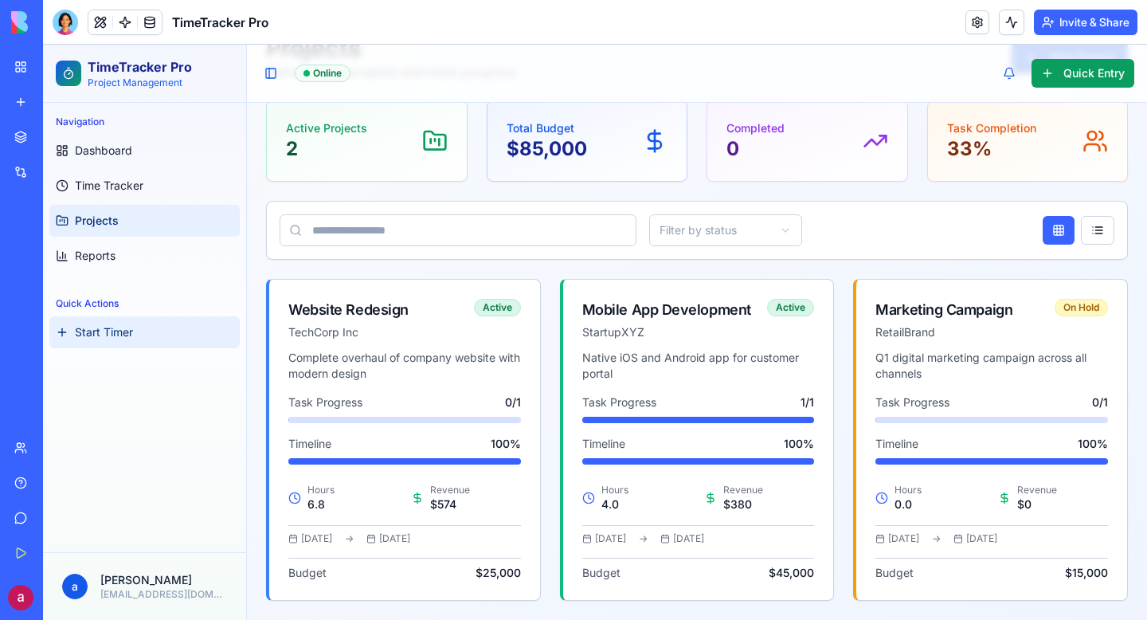
click at [124, 323] on link "Start Timer" at bounding box center [144, 332] width 190 height 32
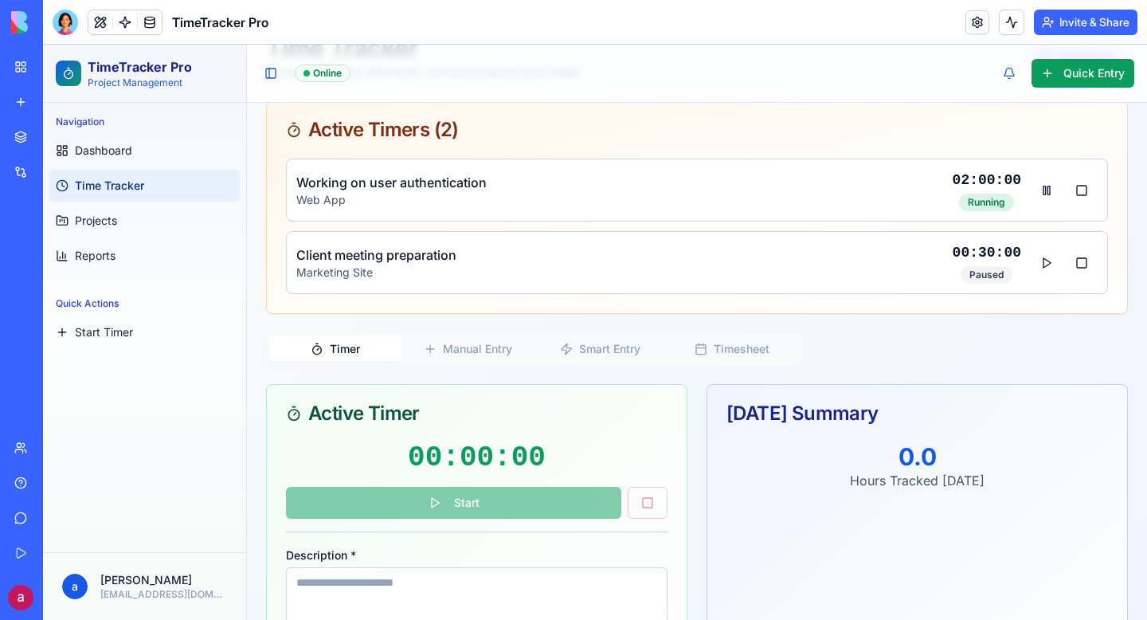
click at [143, 288] on div "Quick Actions Start Timer" at bounding box center [144, 319] width 203 height 70
click at [109, 240] on link "Reports" at bounding box center [144, 256] width 190 height 32
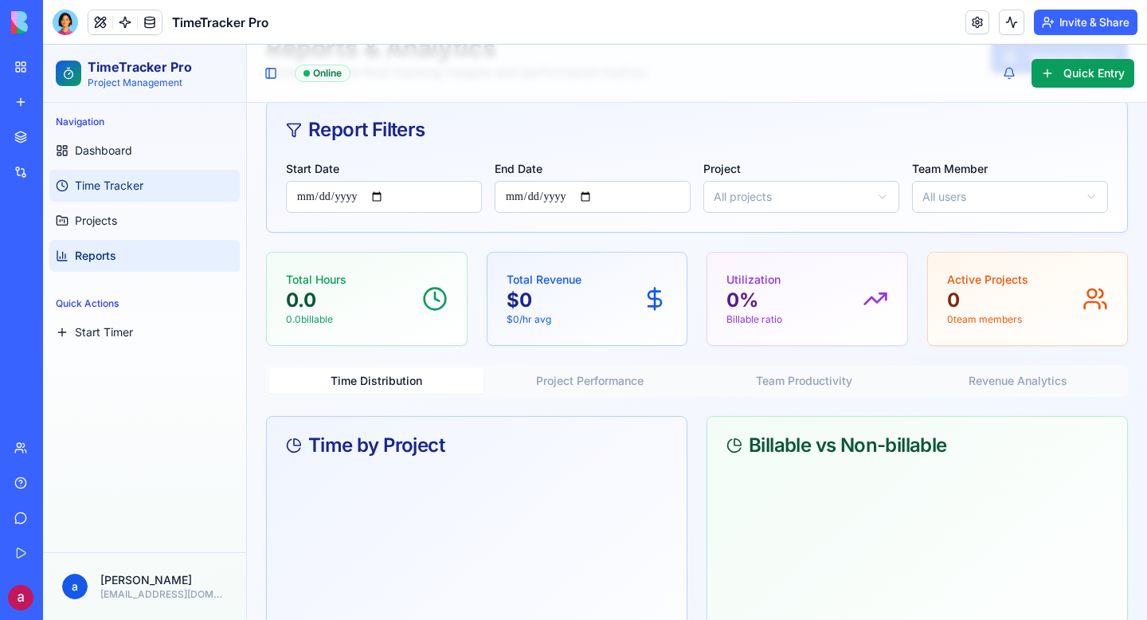
click at [181, 179] on link "Time Tracker" at bounding box center [144, 186] width 190 height 32
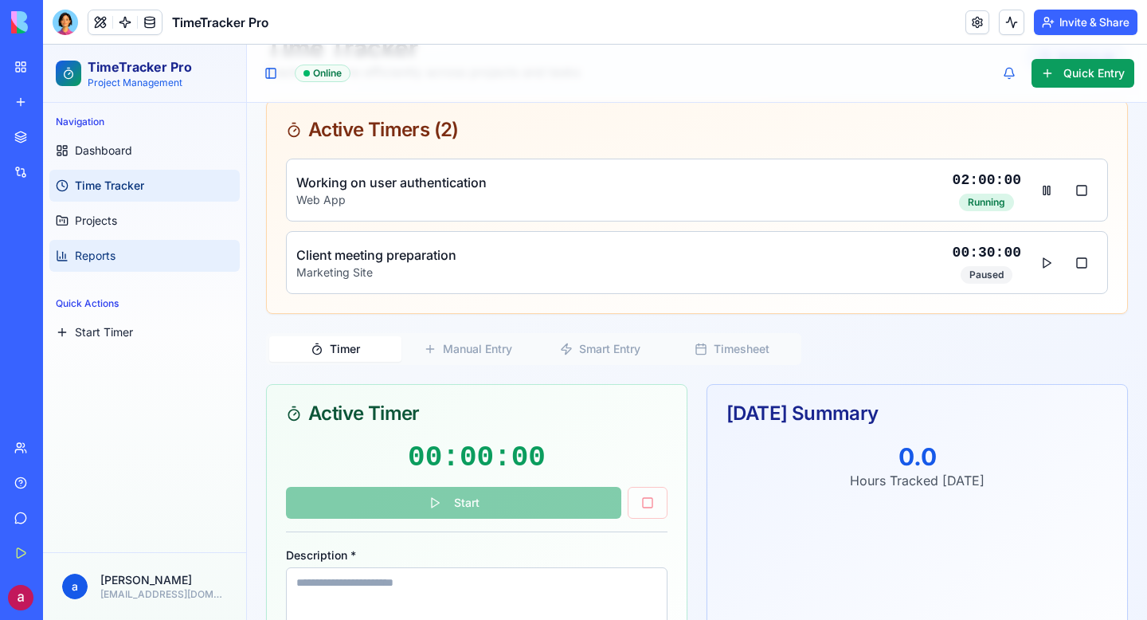
click at [118, 251] on link "Reports" at bounding box center [144, 256] width 190 height 32
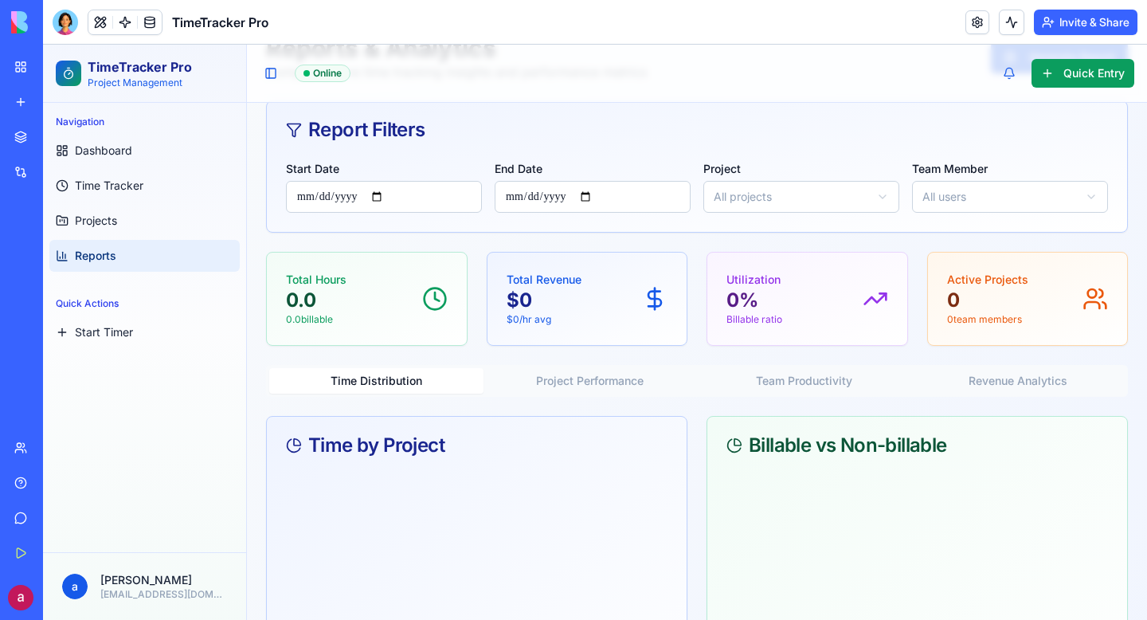
click at [115, 245] on link "Reports" at bounding box center [144, 256] width 190 height 32
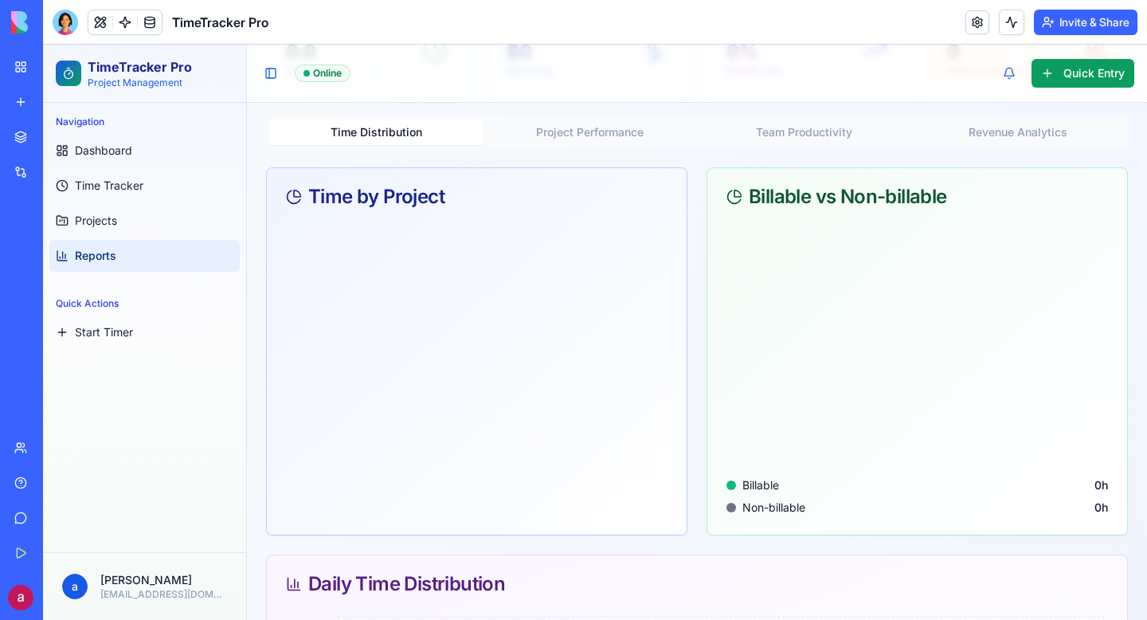
scroll to position [352, 0]
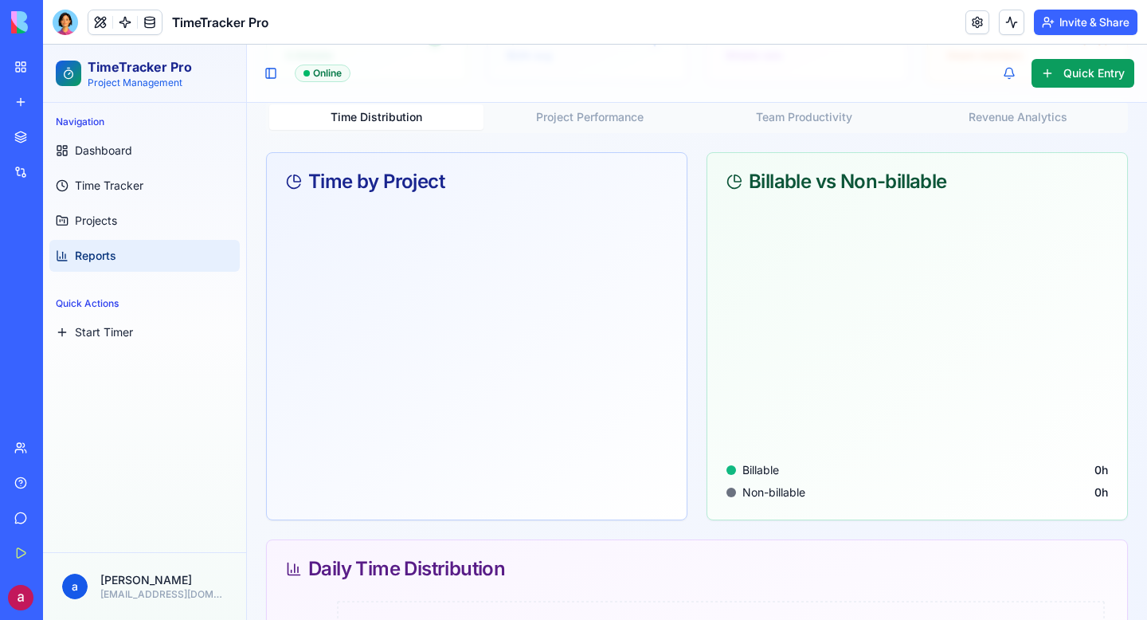
click at [581, 133] on div "Time Distribution Project Performance Team Productivity Revenue Analytics Time …" at bounding box center [697, 478] width 862 height 755
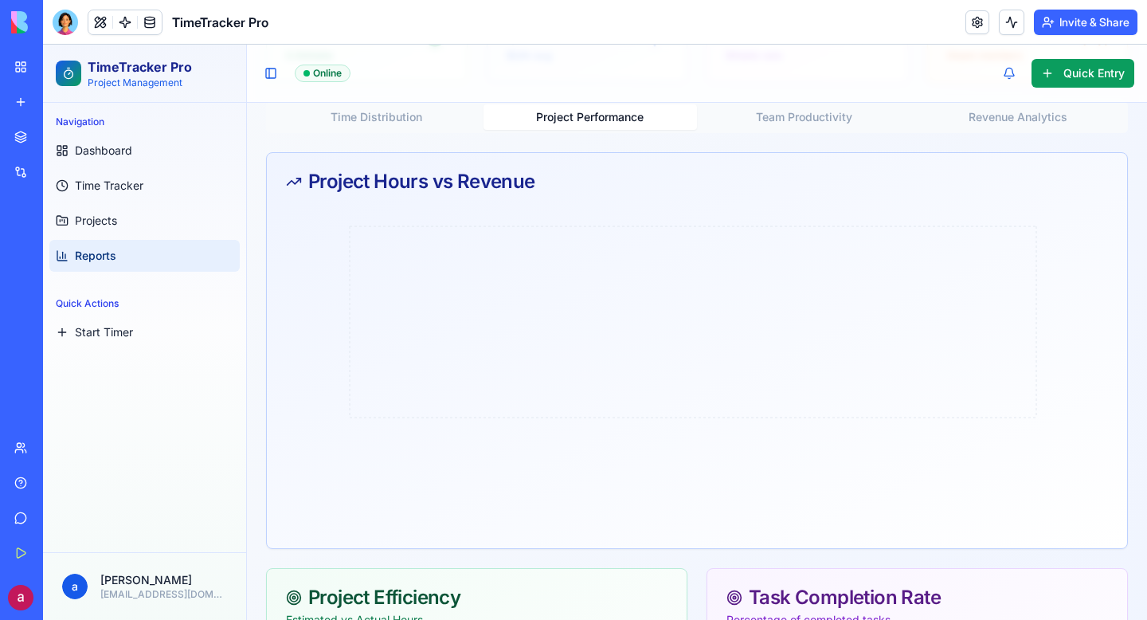
click at [627, 107] on button "Project Performance" at bounding box center [590, 116] width 214 height 25
click at [793, 128] on button "Team Productivity" at bounding box center [804, 116] width 214 height 25
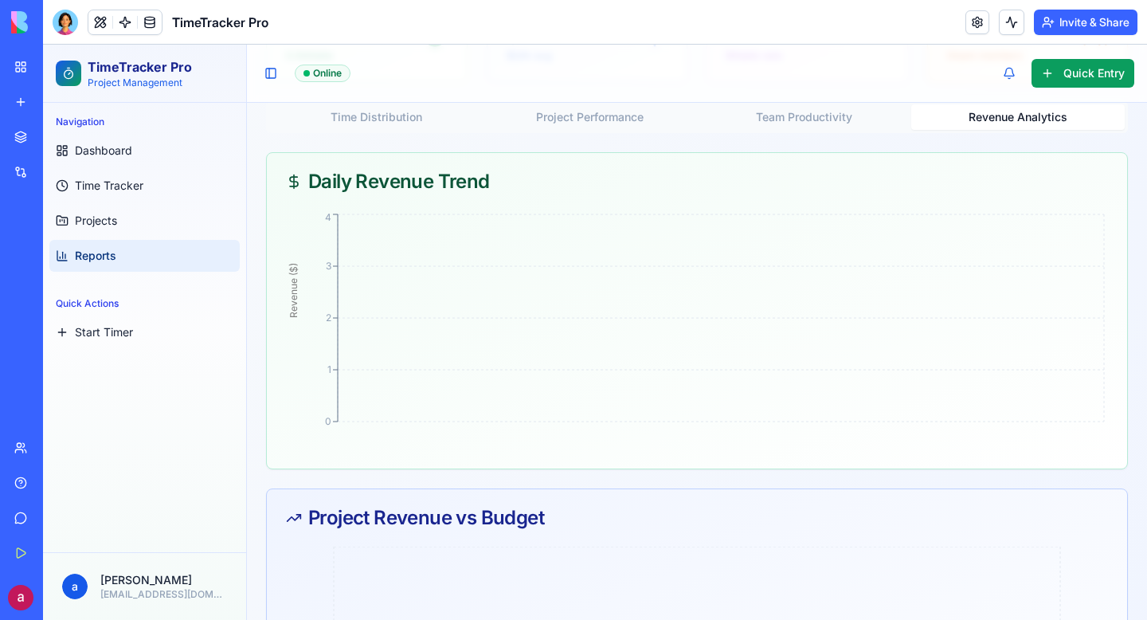
click at [1037, 108] on button "Revenue Analytics" at bounding box center [1018, 116] width 214 height 25
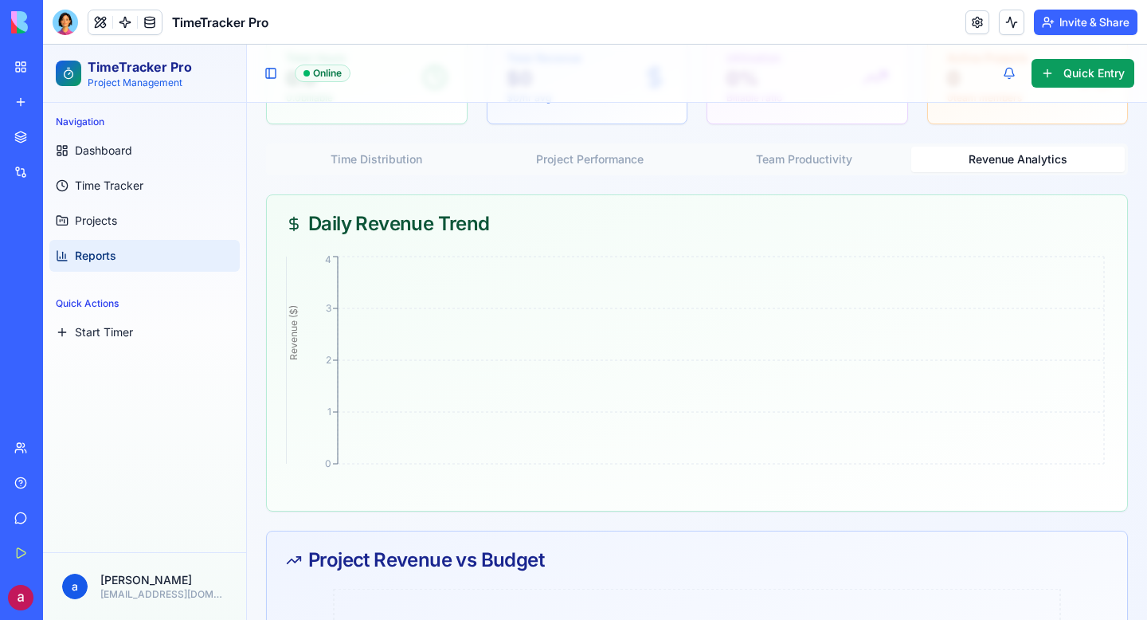
scroll to position [0, 0]
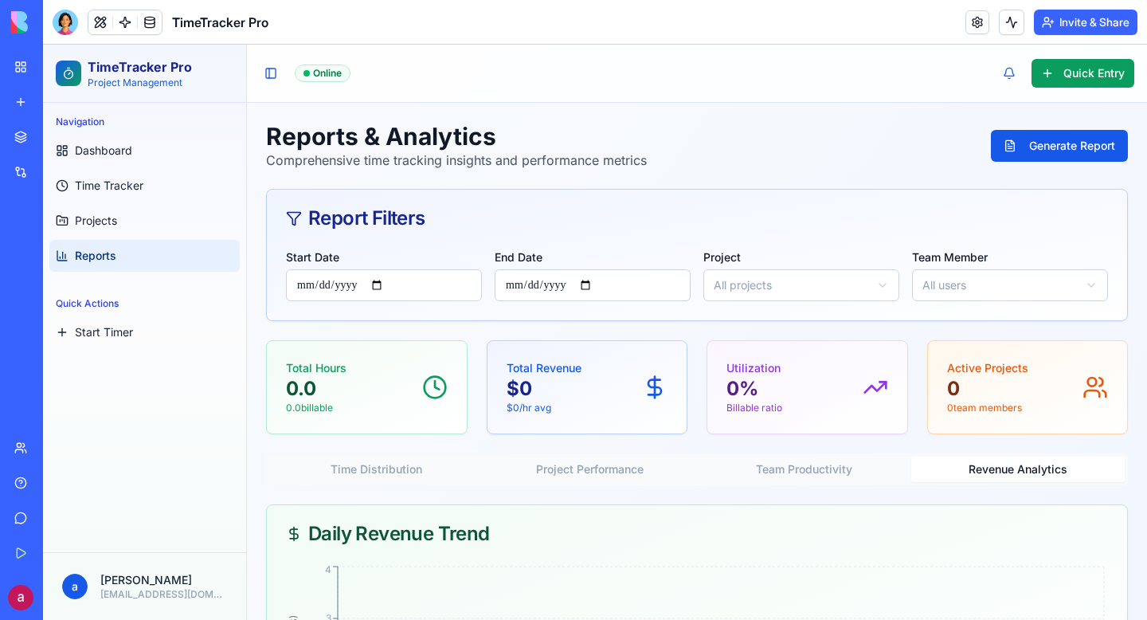
click at [559, 358] on div "Total Revenue $ 0 $ 0 /hr avg" at bounding box center [587, 387] width 200 height 92
click at [542, 308] on div "**********" at bounding box center [697, 283] width 860 height 73
click at [595, 286] on input "**********" at bounding box center [593, 285] width 196 height 32
type input "**********"
